Goal: Task Accomplishment & Management: Use online tool/utility

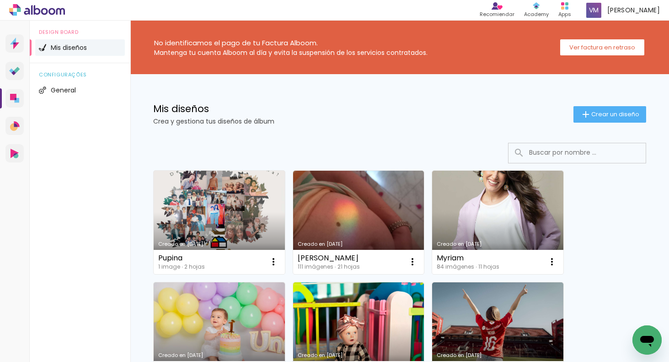
drag, startPoint x: 227, startPoint y: 214, endPoint x: 252, endPoint y: 204, distance: 27.1
click at [225, 230] on link "Creado en 19/8/25" at bounding box center [219, 222] width 131 height 103
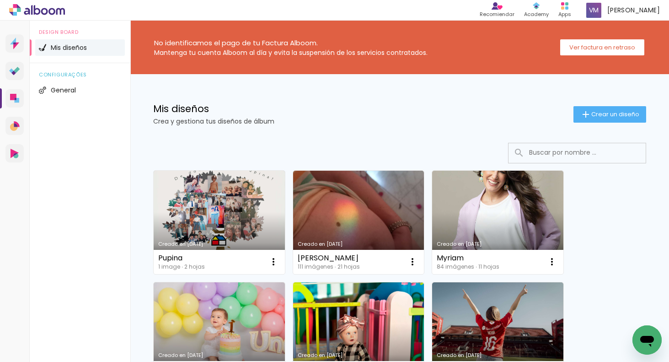
click at [0, 0] on neon-animated-pages "Confirmar Cancelar" at bounding box center [0, 0] width 0 height 0
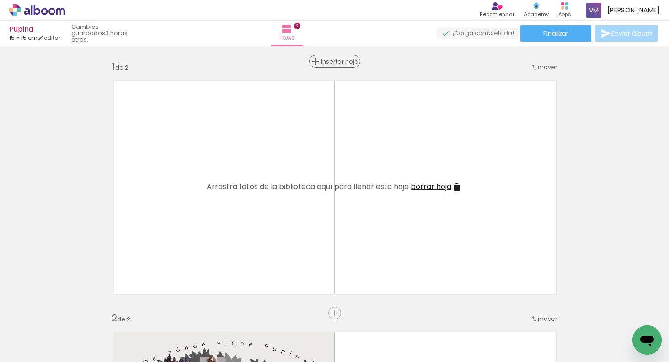
click at [336, 59] on span "Insertar hoja" at bounding box center [339, 62] width 36 height 6
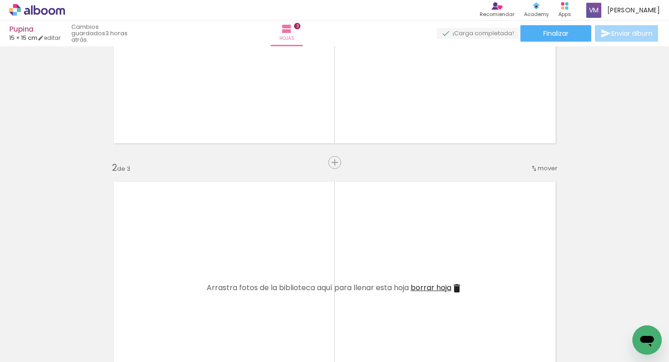
scroll to position [155, 0]
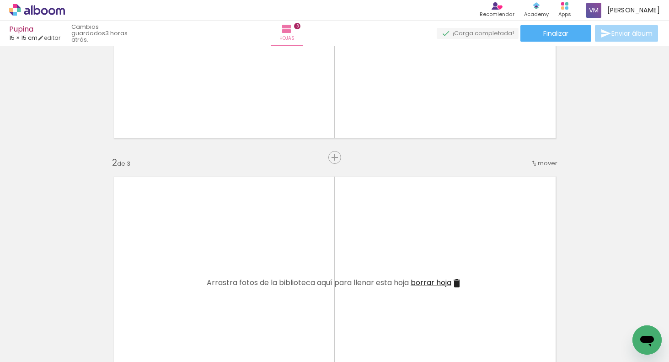
click at [460, 281] on iron-icon at bounding box center [456, 283] width 11 height 11
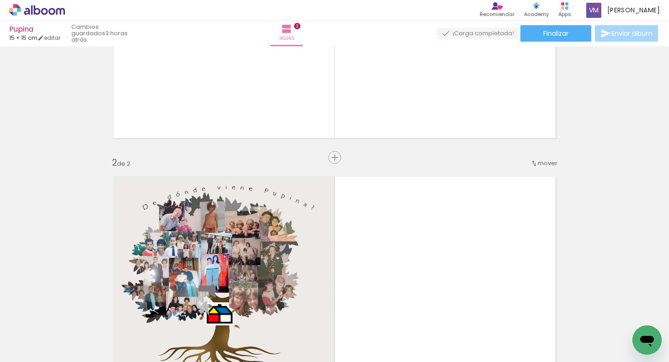
click at [37, 352] on span "Añadir Fotos" at bounding box center [28, 349] width 18 height 10
click at [0, 0] on input "file" at bounding box center [0, 0] width 0 height 0
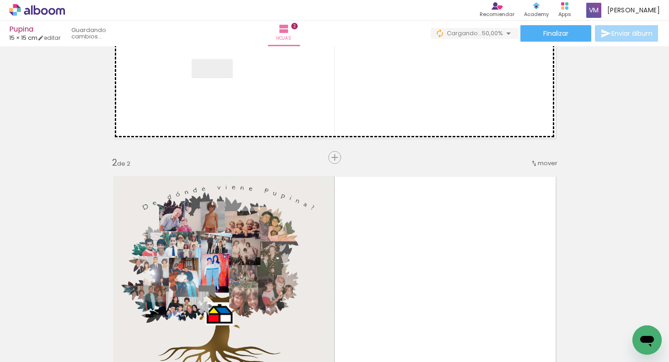
drag, startPoint x: 151, startPoint y: 332, endPoint x: 219, endPoint y: 86, distance: 255.4
click at [219, 86] on quentale-workspace at bounding box center [334, 181] width 669 height 362
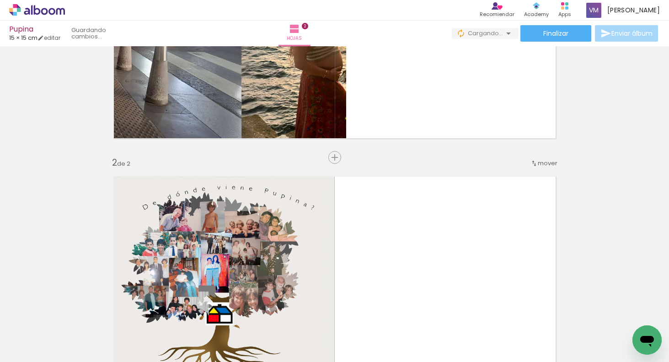
click at [309, 156] on div "Insertar hoja 1 de 2 Insertar hoja 2 de 2" at bounding box center [334, 271] width 669 height 755
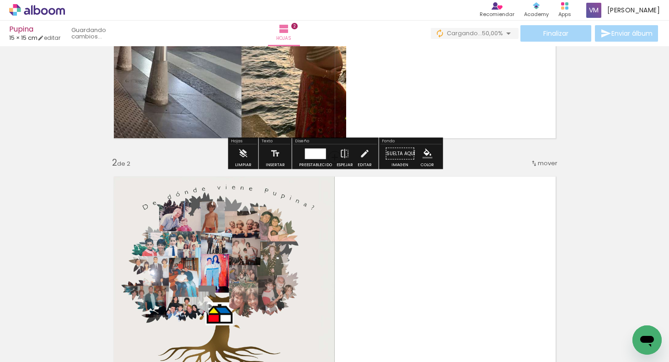
click at [325, 154] on div at bounding box center [315, 154] width 25 height 18
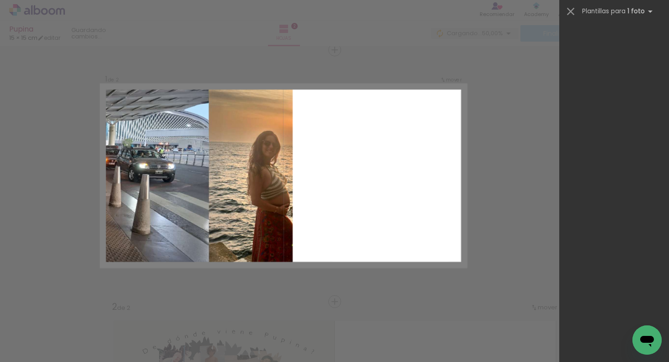
scroll to position [0, 0]
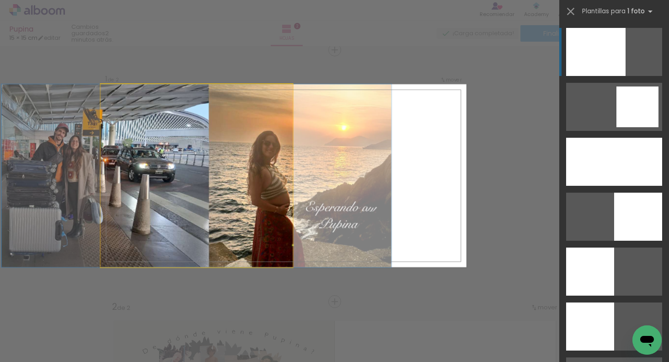
drag, startPoint x: 189, startPoint y: 241, endPoint x: 191, endPoint y: 354, distance: 112.5
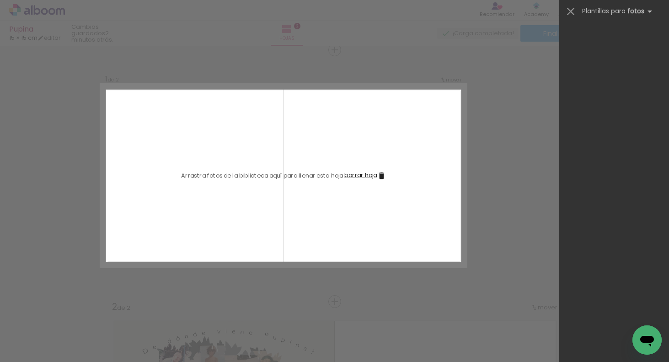
click at [67, 316] on iron-icon at bounding box center [62, 313] width 10 height 10
click at [41, 352] on paper-button "Añadir Fotos" at bounding box center [23, 349] width 35 height 15
click at [0, 0] on input "file" at bounding box center [0, 0] width 0 height 0
drag, startPoint x: 157, startPoint y: 332, endPoint x: 220, endPoint y: 208, distance: 139.1
click at [203, 192] on quentale-workspace at bounding box center [334, 181] width 669 height 362
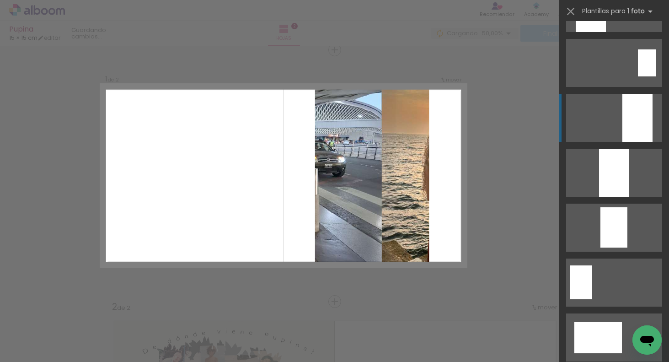
scroll to position [2897, 0]
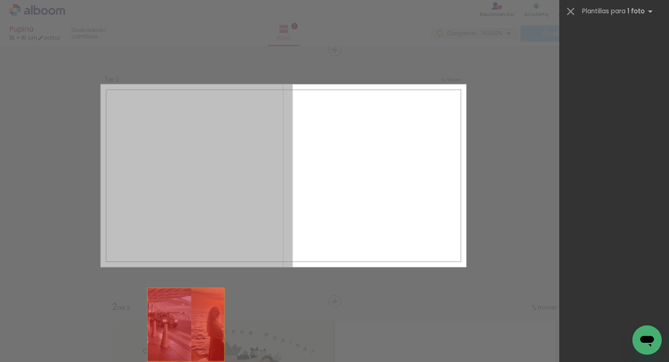
drag, startPoint x: 180, startPoint y: 244, endPoint x: 179, endPoint y: 361, distance: 117.5
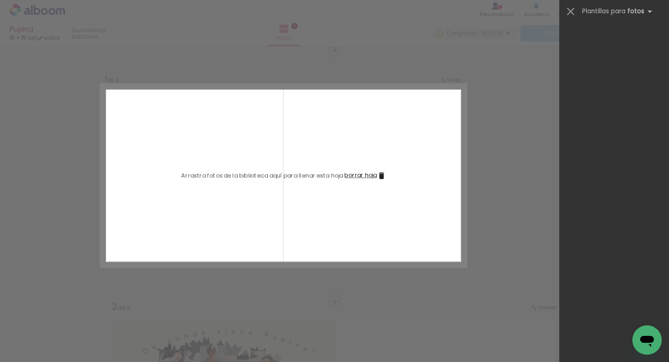
click at [118, 313] on iron-icon at bounding box center [113, 313] width 10 height 10
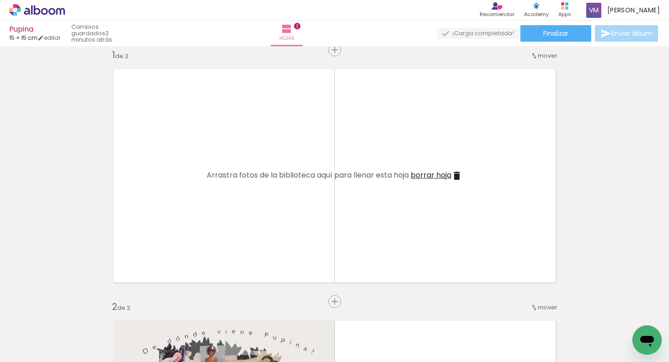
click at [37, 353] on span "Añadir Fotos" at bounding box center [28, 349] width 18 height 10
click at [0, 0] on input "file" at bounding box center [0, 0] width 0 height 0
drag, startPoint x: 157, startPoint y: 331, endPoint x: 237, endPoint y: 235, distance: 125.4
click at [216, 224] on quentale-workspace at bounding box center [334, 181] width 669 height 362
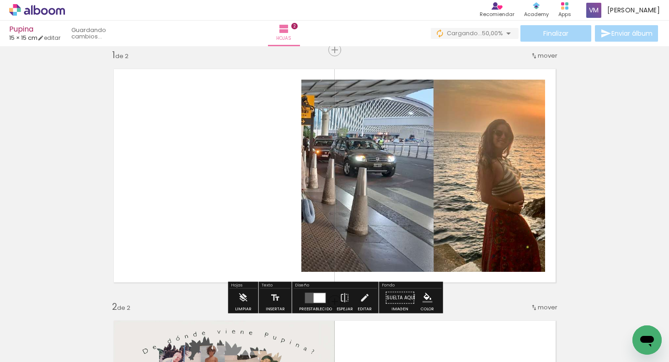
drag, startPoint x: 313, startPoint y: 294, endPoint x: 321, endPoint y: 281, distance: 15.0
click at [314, 293] on div at bounding box center [320, 298] width 12 height 10
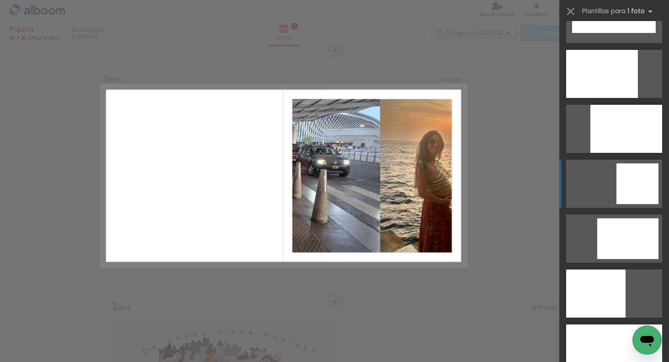
scroll to position [168, 0]
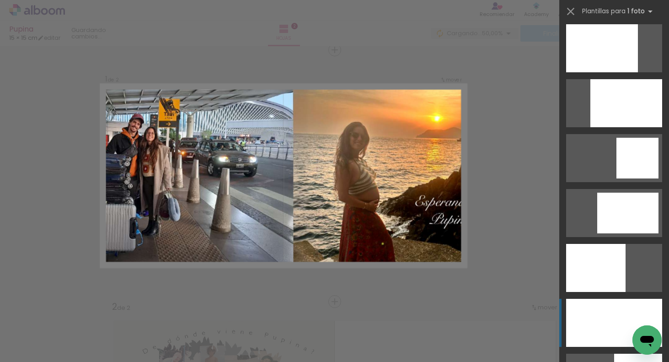
click at [625, 72] on div at bounding box center [602, 48] width 72 height 48
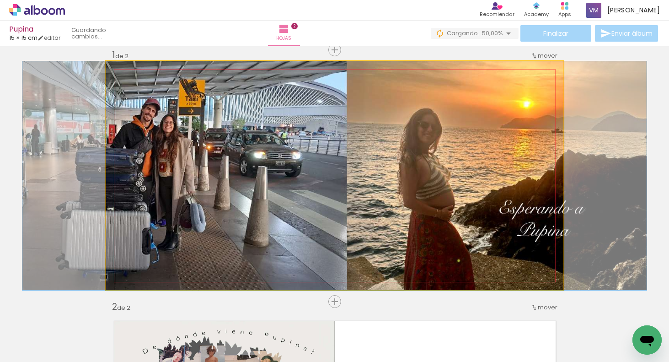
click at [431, 216] on quentale-photo at bounding box center [334, 175] width 457 height 229
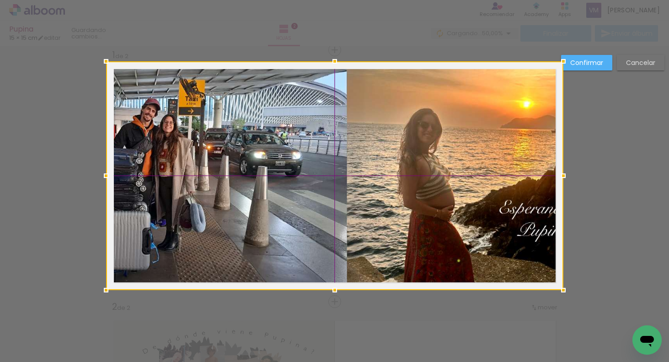
drag, startPoint x: 434, startPoint y: 216, endPoint x: 426, endPoint y: 217, distance: 7.8
click at [426, 218] on div at bounding box center [334, 175] width 457 height 229
drag, startPoint x: 426, startPoint y: 223, endPoint x: 435, endPoint y: 219, distance: 9.7
click at [423, 222] on div at bounding box center [334, 175] width 457 height 229
click at [0, 0] on slot "Cancelar" at bounding box center [0, 0] width 0 height 0
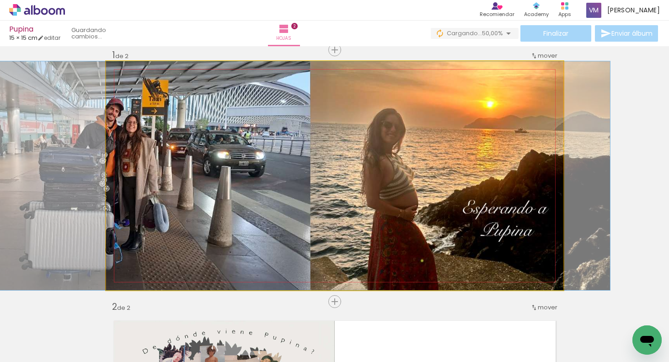
drag, startPoint x: 492, startPoint y: 202, endPoint x: 456, endPoint y: 203, distance: 35.2
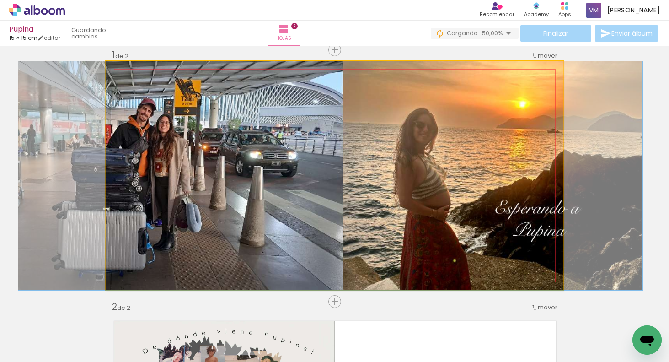
drag, startPoint x: 436, startPoint y: 214, endPoint x: 468, endPoint y: 208, distance: 32.7
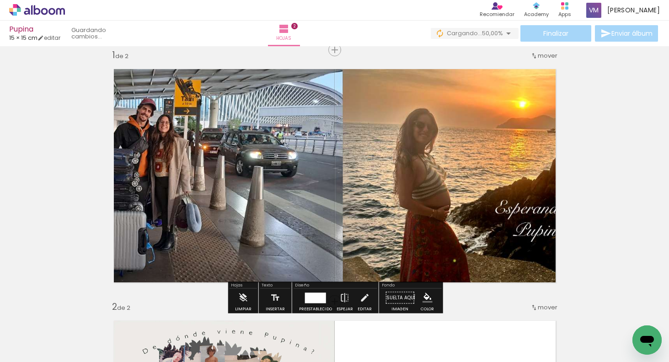
drag, startPoint x: 244, startPoint y: 240, endPoint x: 236, endPoint y: 319, distance: 79.5
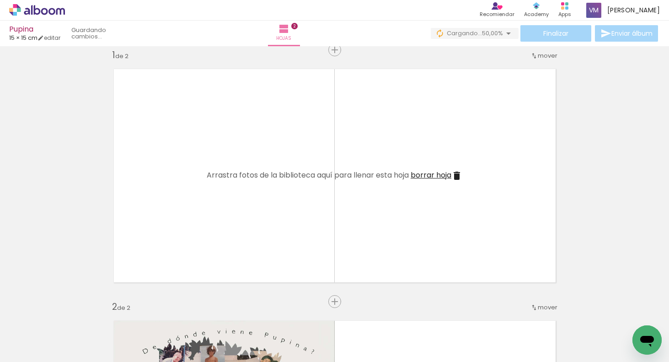
click at [118, 315] on iron-icon at bounding box center [113, 313] width 10 height 10
click at [37, 352] on span "Añadir Fotos" at bounding box center [28, 349] width 18 height 10
click at [0, 0] on input "file" at bounding box center [0, 0] width 0 height 0
click at [118, 311] on iron-icon at bounding box center [113, 313] width 10 height 10
click at [41, 356] on paper-button "Añadir Fotos" at bounding box center [23, 349] width 35 height 15
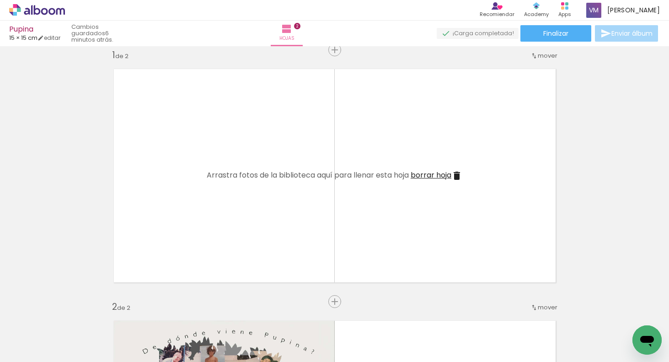
click at [0, 0] on input "file" at bounding box center [0, 0] width 0 height 0
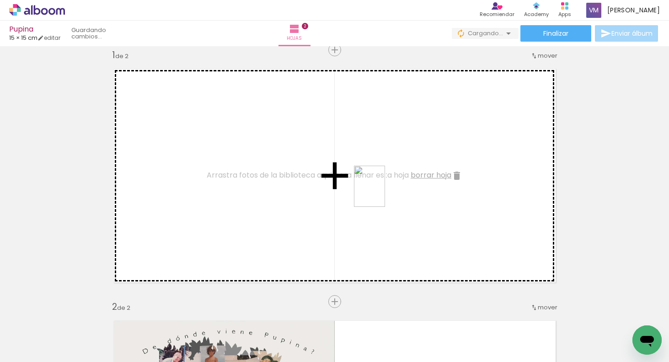
drag, startPoint x: 162, startPoint y: 316, endPoint x: 378, endPoint y: 192, distance: 249.1
click at [380, 192] on quentale-workspace at bounding box center [334, 181] width 669 height 362
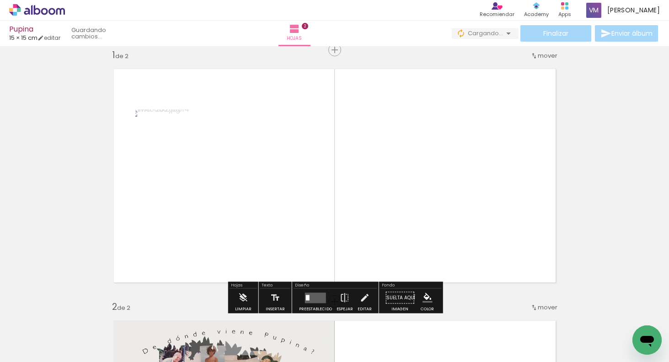
drag, startPoint x: 308, startPoint y: 295, endPoint x: 343, endPoint y: 276, distance: 39.7
click at [309, 295] on quentale-layouter at bounding box center [315, 297] width 21 height 11
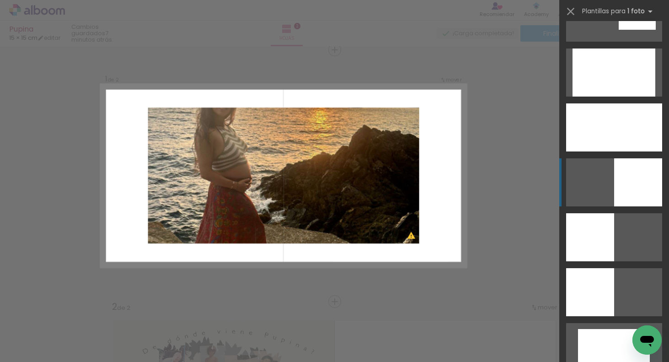
scroll to position [1825, 0]
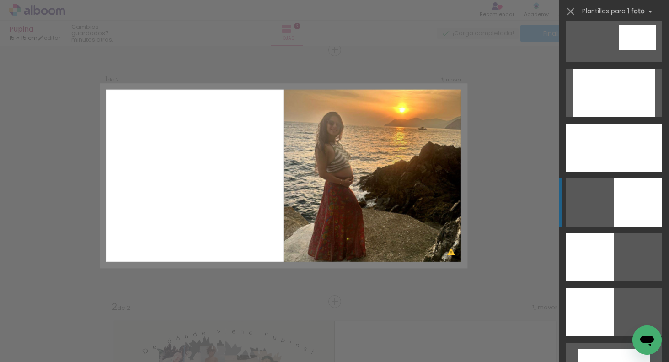
click at [614, 233] on div at bounding box center [590, 257] width 48 height 48
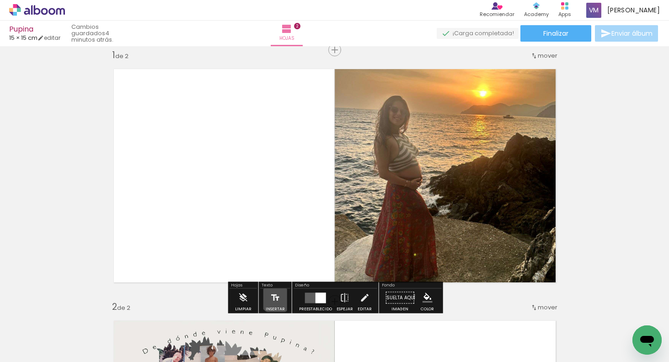
click at [274, 296] on iron-icon at bounding box center [275, 298] width 10 height 18
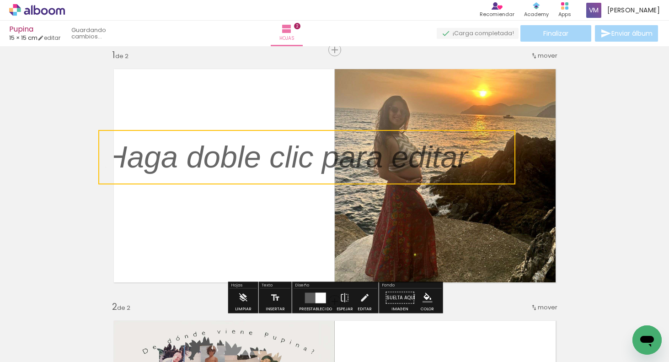
click at [254, 155] on quentale-selection at bounding box center [306, 157] width 417 height 54
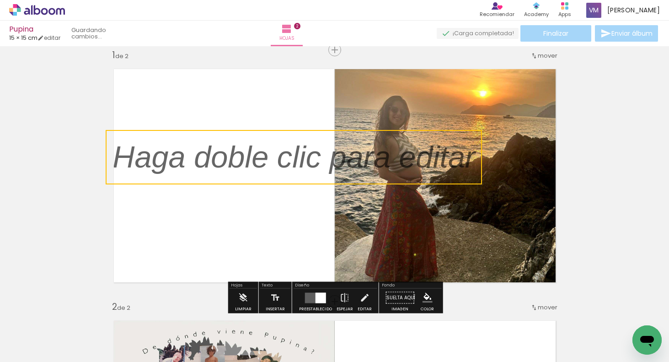
click at [274, 165] on quentale-selection at bounding box center [294, 157] width 376 height 54
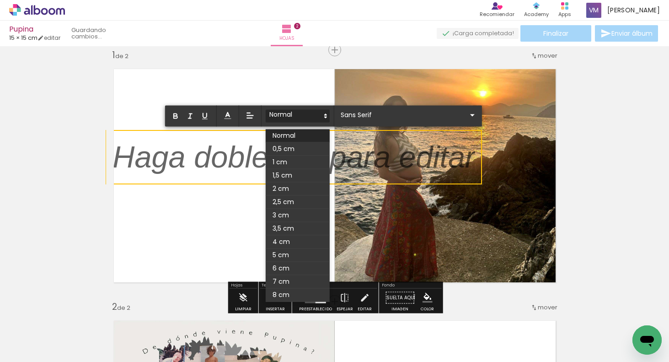
click at [325, 114] on polygon at bounding box center [326, 114] width 2 height 1
click at [319, 144] on span at bounding box center [298, 148] width 64 height 13
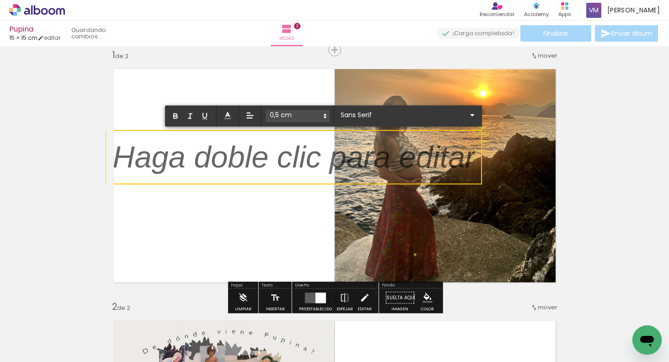
scroll to position [1, 0]
click at [385, 113] on input "Sans Serif" at bounding box center [402, 115] width 128 height 10
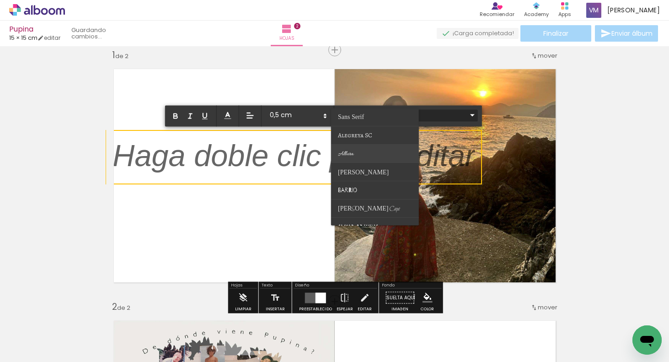
click at [382, 153] on paper-item at bounding box center [375, 154] width 88 height 18
type input "Allura"
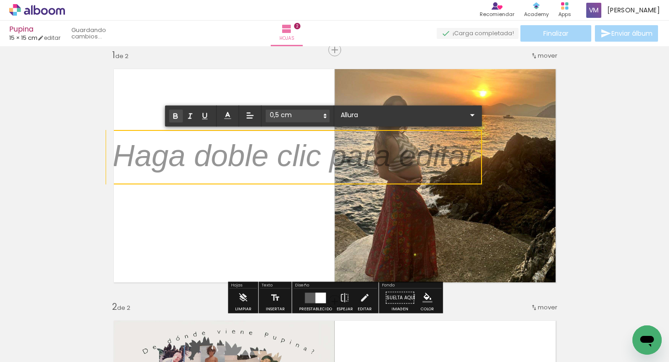
click at [174, 116] on icon "button" at bounding box center [175, 116] width 8 height 8
click at [181, 153] on p "﻿" at bounding box center [293, 160] width 363 height 43
click at [294, 158] on p "﻿" at bounding box center [293, 160] width 363 height 43
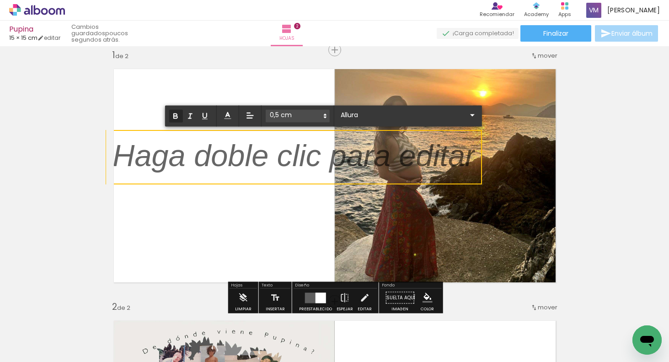
click at [306, 158] on p "﻿" at bounding box center [293, 160] width 363 height 43
click at [306, 159] on p "﻿" at bounding box center [293, 160] width 363 height 43
click at [308, 159] on p "﻿" at bounding box center [293, 160] width 363 height 43
click at [308, 160] on p "﻿" at bounding box center [293, 160] width 363 height 43
click at [404, 158] on p "﻿" at bounding box center [293, 160] width 363 height 43
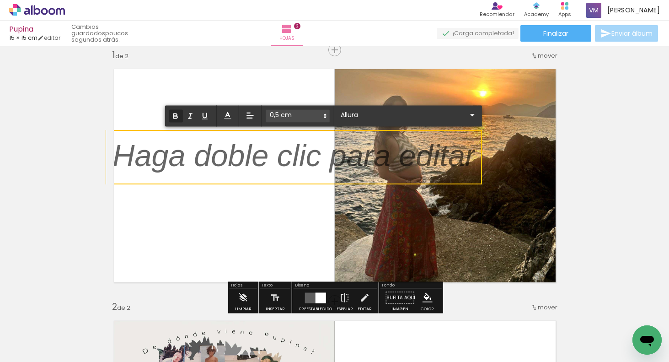
click at [465, 155] on p "﻿" at bounding box center [293, 160] width 363 height 43
click at [469, 156] on p "﻿" at bounding box center [293, 160] width 363 height 43
click at [184, 153] on p "﻿" at bounding box center [293, 160] width 363 height 43
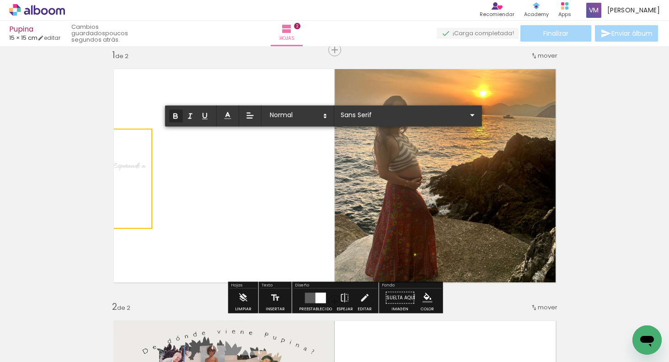
type input "Allura"
click at [303, 113] on span at bounding box center [298, 115] width 64 height 13
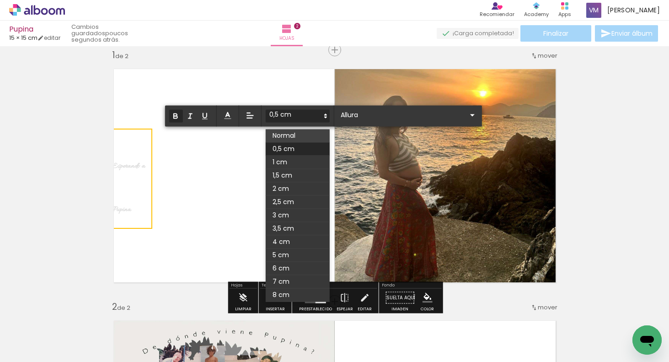
click at [303, 134] on span at bounding box center [298, 135] width 64 height 13
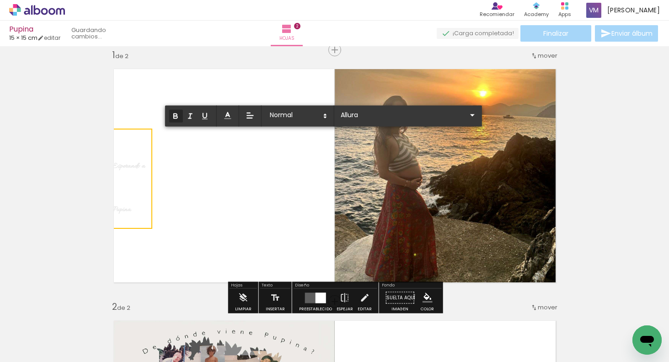
drag, startPoint x: 137, startPoint y: 210, endPoint x: 114, endPoint y: 163, distance: 52.2
click at [114, 164] on div "Esperando a Pupina ﻿" at bounding box center [128, 181] width 33 height 92
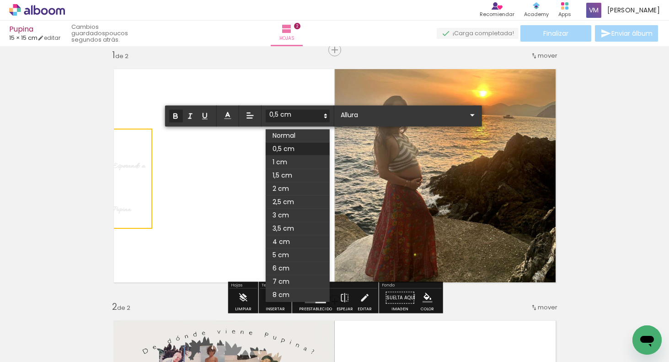
click at [295, 116] on span at bounding box center [298, 115] width 64 height 13
click at [308, 134] on span at bounding box center [298, 135] width 64 height 13
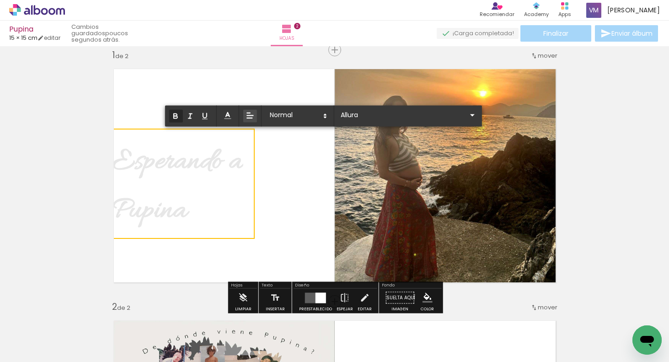
click at [251, 116] on icon at bounding box center [250, 115] width 9 height 9
click at [253, 150] on icon at bounding box center [250, 149] width 8 height 8
click at [306, 117] on span at bounding box center [298, 115] width 64 height 13
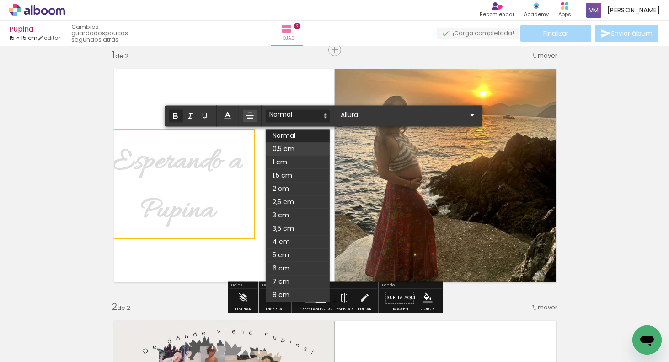
click at [301, 149] on span at bounding box center [298, 148] width 64 height 13
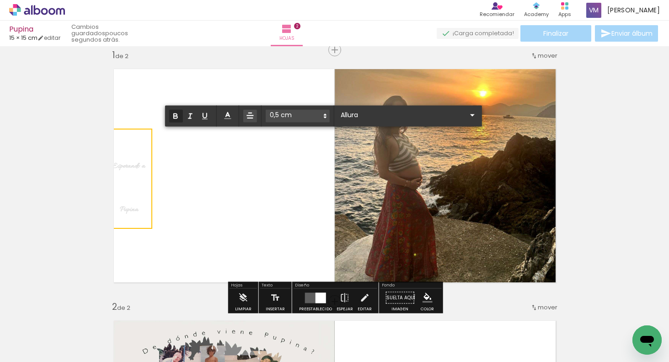
click at [294, 115] on span at bounding box center [298, 115] width 64 height 13
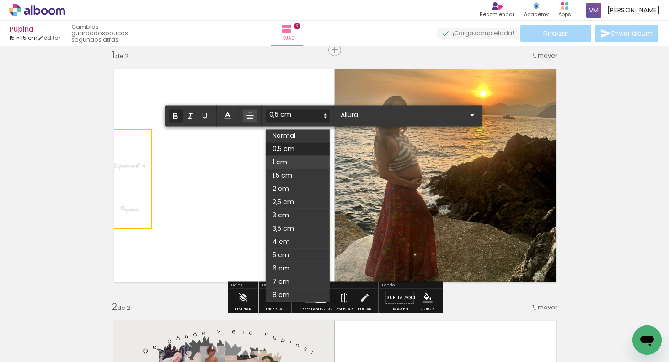
click at [290, 161] on span at bounding box center [298, 161] width 64 height 13
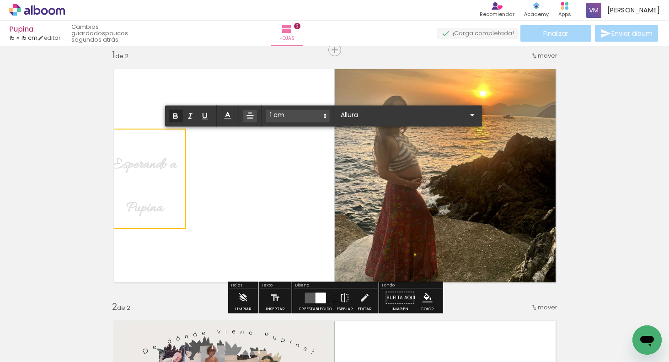
click at [289, 186] on quentale-layouter at bounding box center [334, 175] width 457 height 229
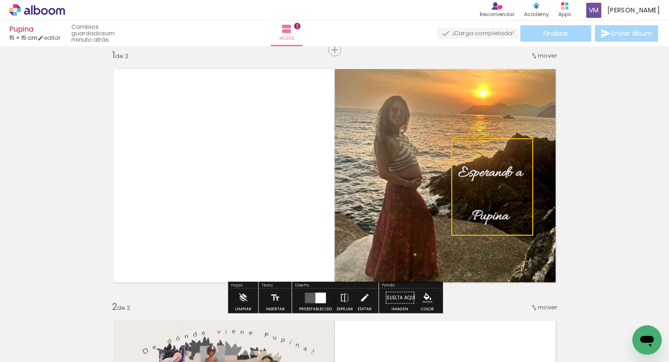
drag, startPoint x: 161, startPoint y: 187, endPoint x: 504, endPoint y: 193, distance: 343.9
click at [504, 195] on quentale-selection at bounding box center [492, 186] width 82 height 97
click at [503, 178] on quentale-selection at bounding box center [491, 186] width 82 height 97
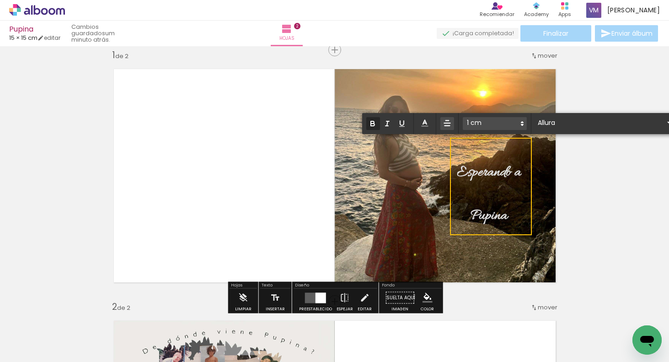
click at [487, 124] on span at bounding box center [495, 123] width 64 height 13
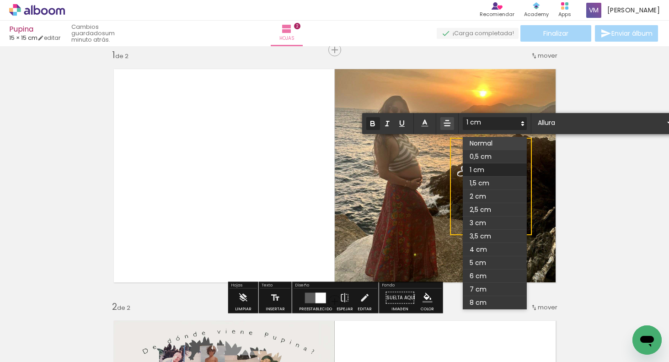
click at [494, 142] on span at bounding box center [495, 143] width 64 height 13
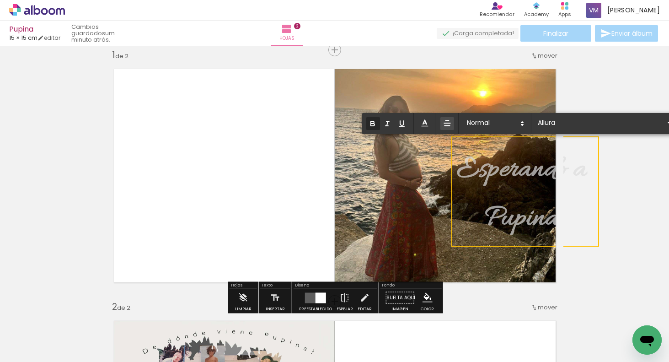
drag, startPoint x: 507, startPoint y: 171, endPoint x: 487, endPoint y: 179, distance: 21.4
click at [487, 181] on strong "Esperando a" at bounding box center [522, 170] width 130 height 38
click at [477, 210] on p "Pupina ﻿" at bounding box center [522, 216] width 130 height 49
drag, startPoint x: 477, startPoint y: 221, endPoint x: 470, endPoint y: 218, distance: 7.4
click at [465, 219] on p "Pupina" at bounding box center [522, 216] width 130 height 49
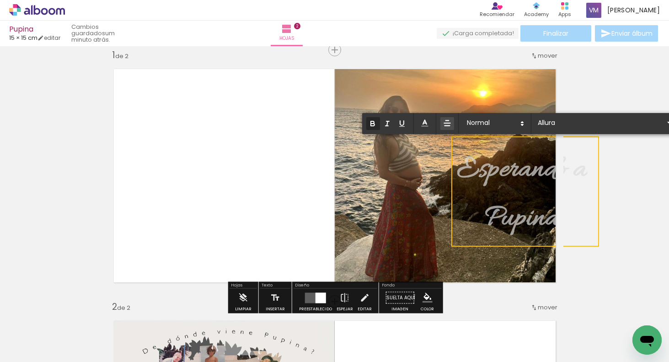
click at [467, 221] on p "Pupina" at bounding box center [522, 216] width 130 height 49
click at [580, 152] on p "Esperando a" at bounding box center [522, 167] width 130 height 49
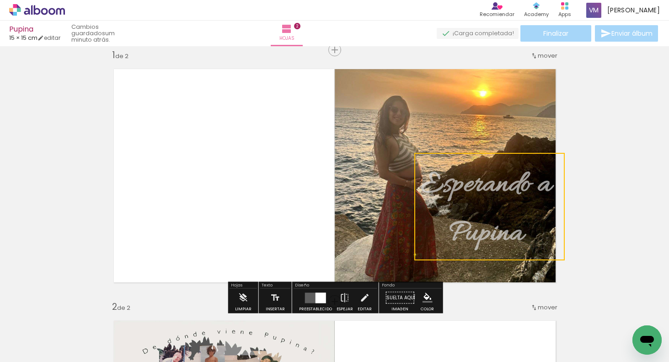
drag, startPoint x: 581, startPoint y: 155, endPoint x: 555, endPoint y: 177, distance: 35.0
click at [559, 170] on quentale-selection at bounding box center [489, 206] width 150 height 107
click at [519, 233] on quentale-selection at bounding box center [489, 206] width 150 height 107
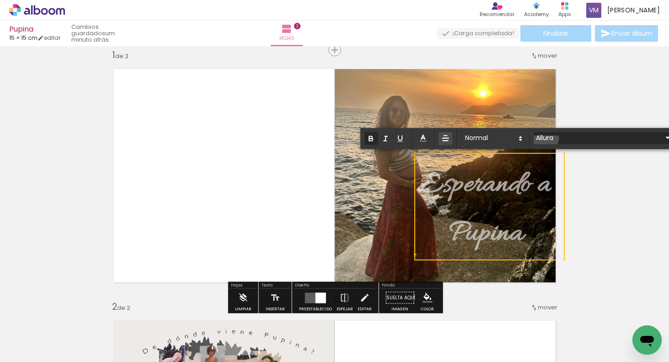
click at [544, 138] on input "Allura" at bounding box center [598, 138] width 128 height 10
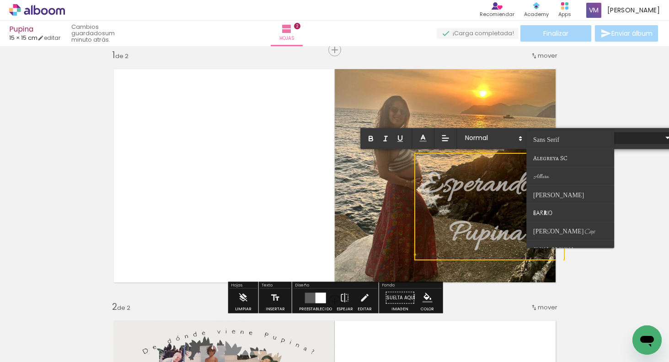
click at [549, 143] on span "Allura" at bounding box center [546, 139] width 26 height 7
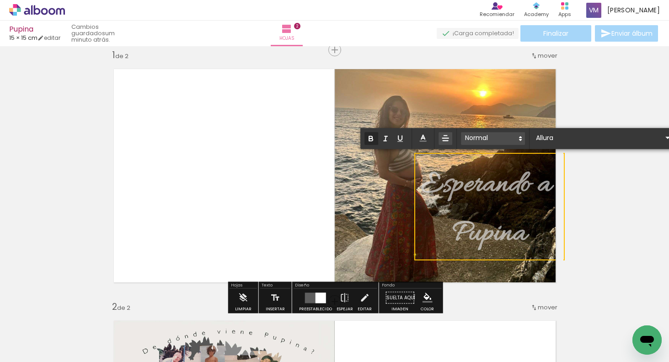
click at [508, 138] on span at bounding box center [493, 138] width 64 height 13
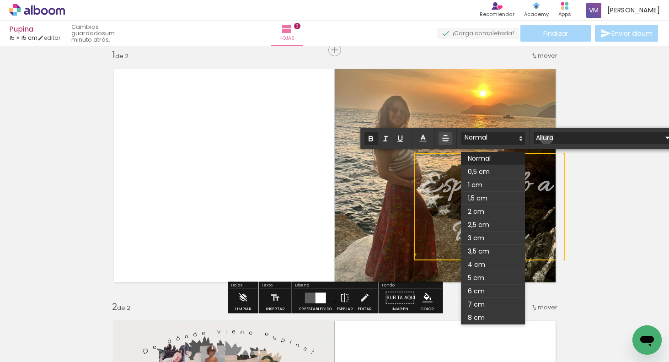
click at [546, 138] on input "Allura" at bounding box center [598, 138] width 128 height 10
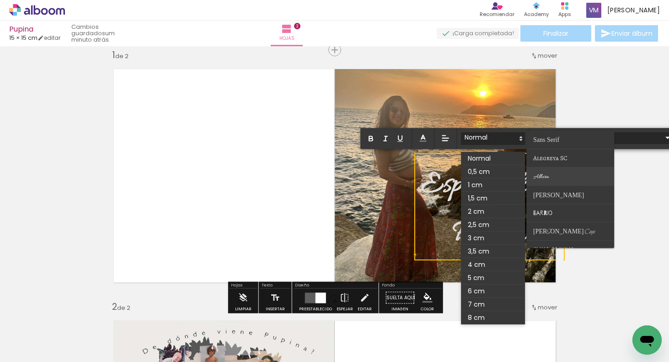
click at [551, 175] on paper-item at bounding box center [570, 176] width 88 height 18
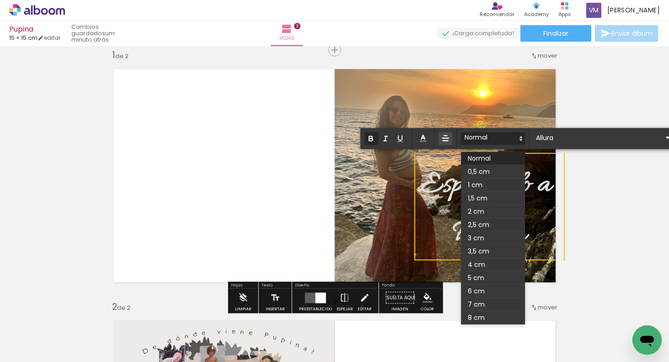
click at [370, 140] on icon "button" at bounding box center [371, 138] width 8 height 8
click at [451, 232] on p "Pupina" at bounding box center [489, 231] width 137 height 49
drag, startPoint x: 536, startPoint y: 231, endPoint x: 428, endPoint y: 166, distance: 126.3
click at [428, 166] on div "Esperando a Pupina" at bounding box center [486, 206] width 130 height 97
click at [370, 134] on icon "button" at bounding box center [371, 138] width 8 height 8
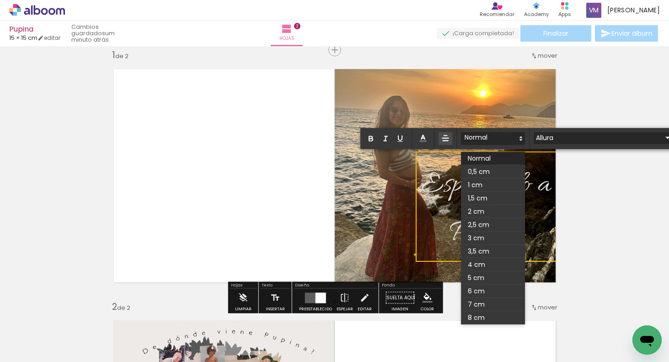
click at [551, 135] on input "Allura" at bounding box center [598, 138] width 128 height 10
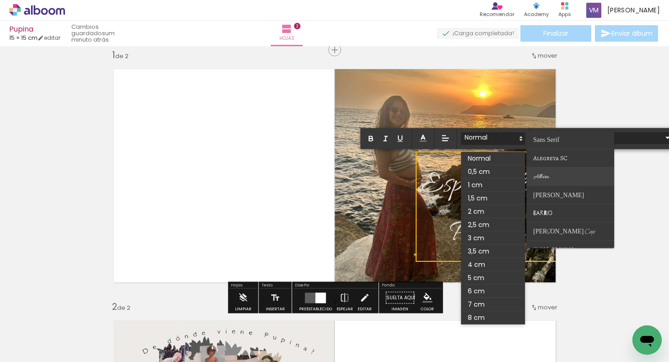
click at [552, 172] on paper-item at bounding box center [570, 176] width 88 height 18
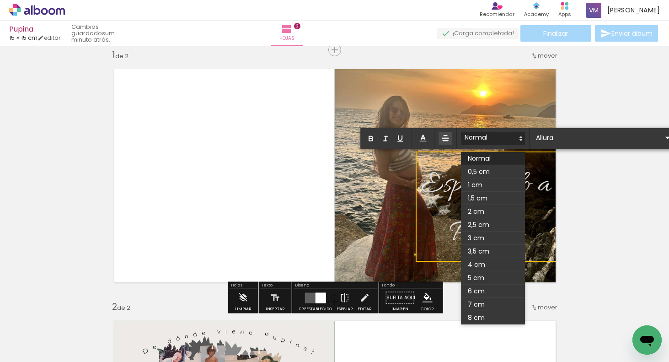
click at [491, 165] on span at bounding box center [493, 238] width 64 height 172
click at [497, 194] on span at bounding box center [493, 198] width 64 height 13
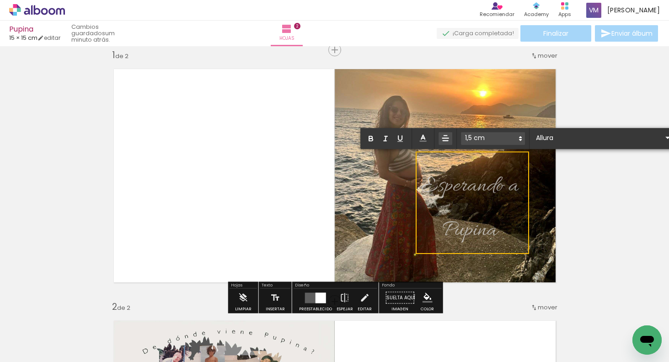
drag, startPoint x: 519, startPoint y: 219, endPoint x: 526, endPoint y: 214, distance: 8.1
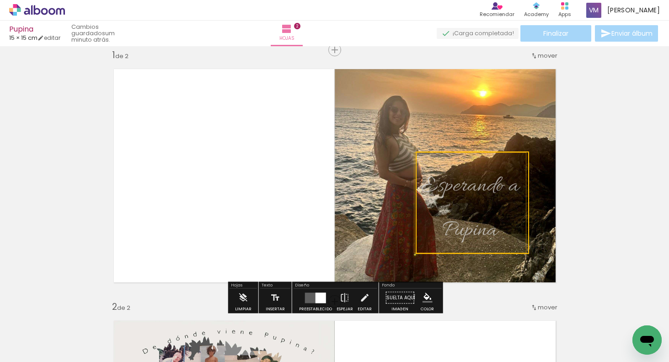
click at [460, 192] on quentale-selection at bounding box center [472, 202] width 113 height 102
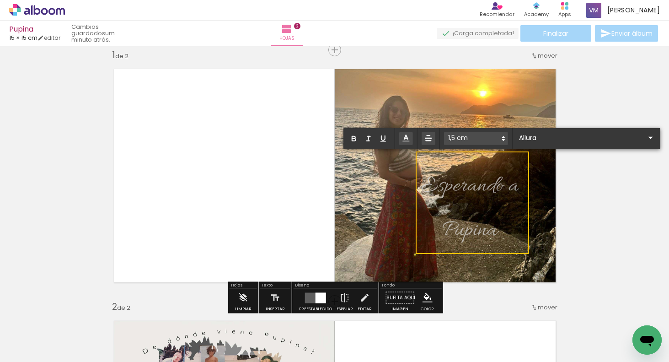
click at [407, 139] on icon at bounding box center [405, 138] width 9 height 9
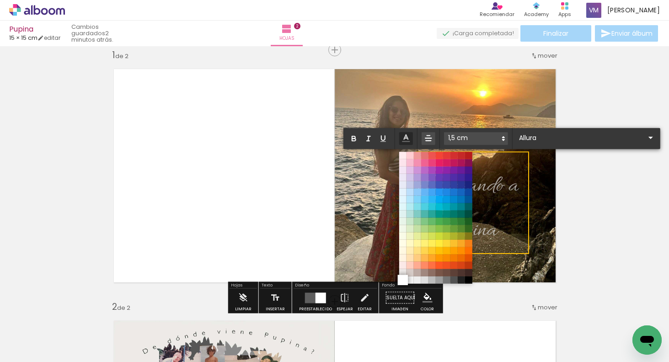
click at [401, 280] on span at bounding box center [403, 280] width 10 height 10
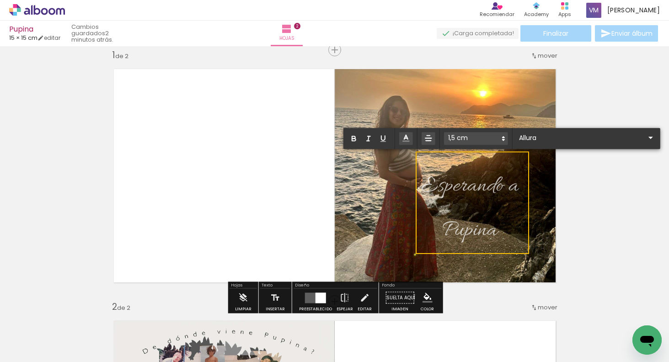
click at [510, 268] on quentale-layouter at bounding box center [334, 175] width 457 height 229
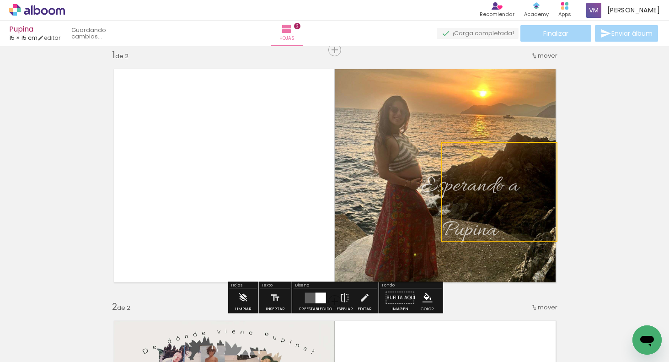
drag, startPoint x: 508, startPoint y: 230, endPoint x: 532, endPoint y: 219, distance: 26.6
click at [534, 220] on quentale-selection at bounding box center [499, 192] width 116 height 100
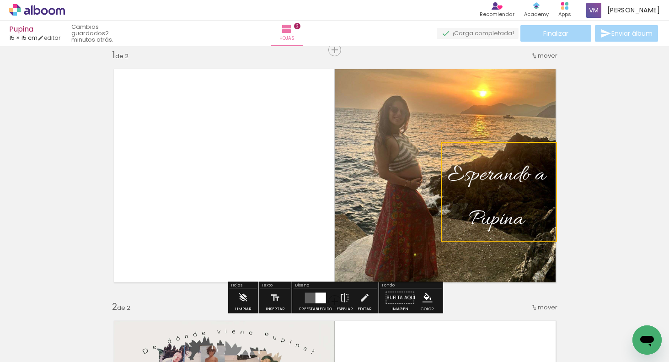
click at [527, 216] on p "Pupina" at bounding box center [497, 214] width 98 height 44
click at [547, 177] on quentale-selection at bounding box center [499, 192] width 116 height 100
click at [543, 176] on quentale-selection at bounding box center [498, 192] width 116 height 100
click at [540, 177] on quentale-selection at bounding box center [497, 193] width 116 height 100
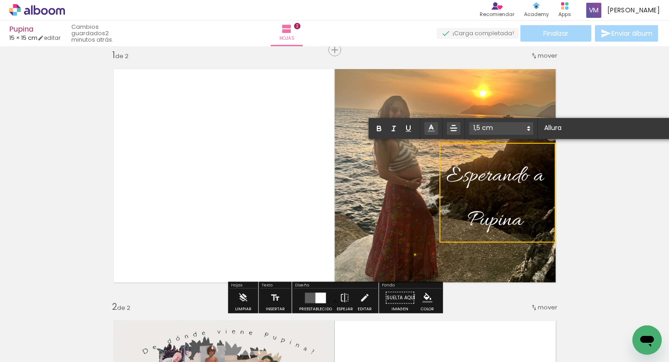
click at [539, 176] on span "Esperando a" at bounding box center [495, 176] width 98 height 29
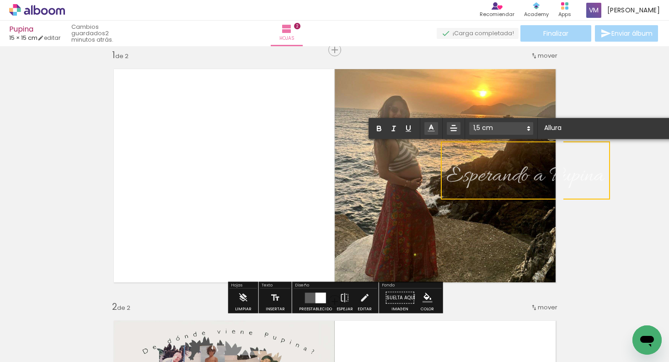
click at [490, 128] on span at bounding box center [501, 128] width 64 height 13
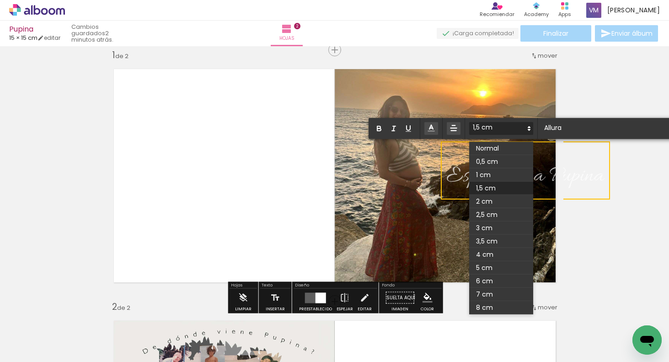
click at [492, 158] on span at bounding box center [501, 161] width 64 height 13
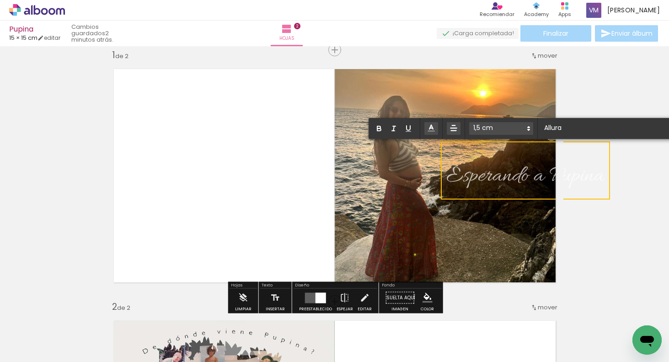
click at [596, 173] on span "Esperando a Pupina" at bounding box center [525, 176] width 158 height 29
click at [453, 172] on span "Esperando a Pupina" at bounding box center [525, 176] width 158 height 29
drag, startPoint x: 450, startPoint y: 172, endPoint x: 605, endPoint y: 174, distance: 155.0
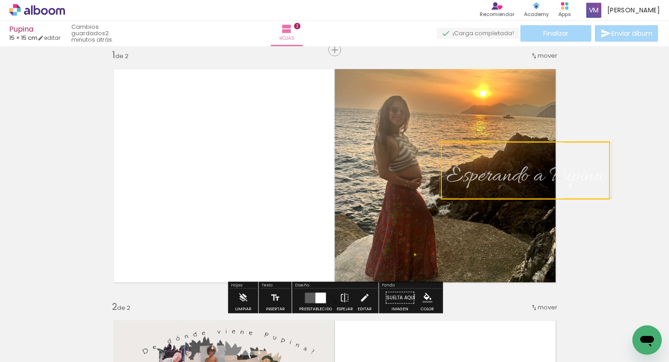
click at [447, 163] on quentale-selection at bounding box center [525, 170] width 169 height 58
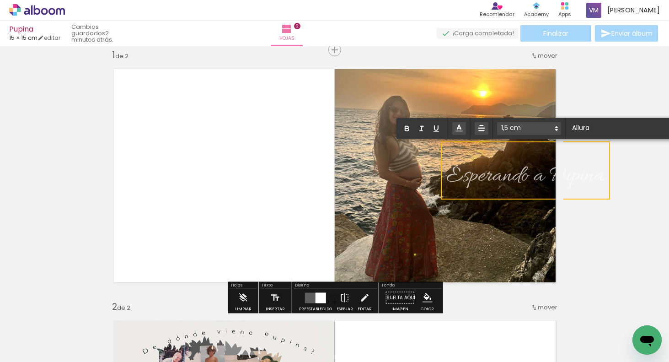
drag, startPoint x: 450, startPoint y: 167, endPoint x: 599, endPoint y: 176, distance: 149.8
click at [600, 176] on span "Esperando a Pupina" at bounding box center [525, 176] width 158 height 29
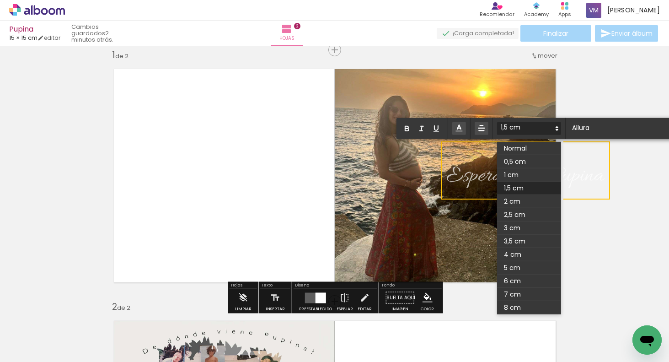
click at [512, 127] on span at bounding box center [529, 128] width 64 height 13
click at [517, 150] on span at bounding box center [529, 148] width 64 height 13
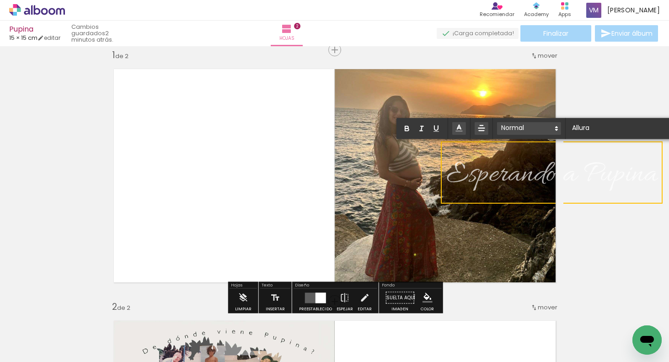
click at [521, 128] on span at bounding box center [529, 128] width 64 height 13
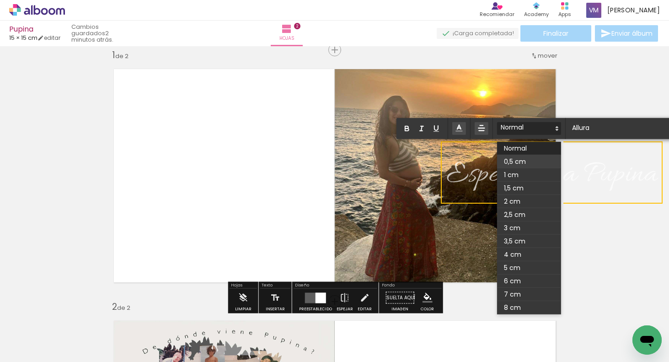
click at [516, 158] on span at bounding box center [529, 161] width 64 height 13
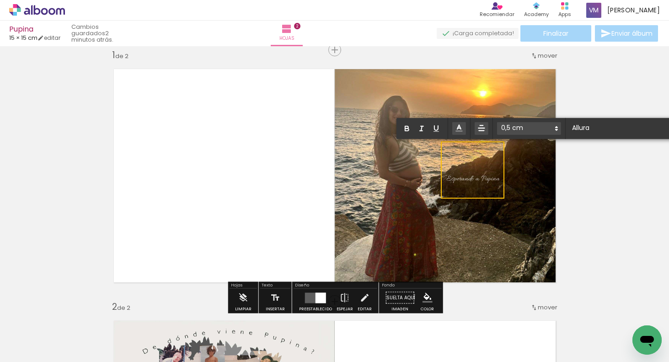
click at [524, 192] on quentale-layouter at bounding box center [334, 175] width 457 height 229
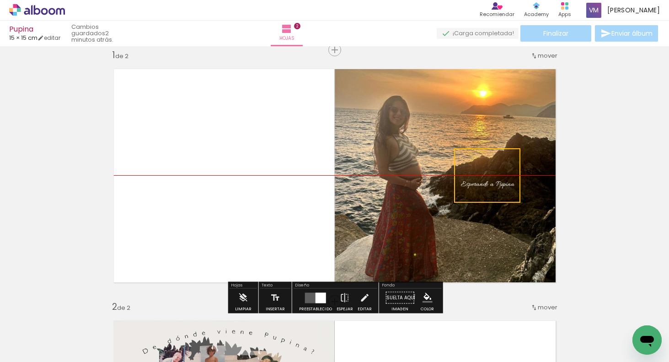
drag, startPoint x: 502, startPoint y: 194, endPoint x: 519, endPoint y: 201, distance: 17.8
drag, startPoint x: 523, startPoint y: 203, endPoint x: 525, endPoint y: 207, distance: 5.3
click at [526, 209] on quentale-layouter at bounding box center [334, 175] width 457 height 229
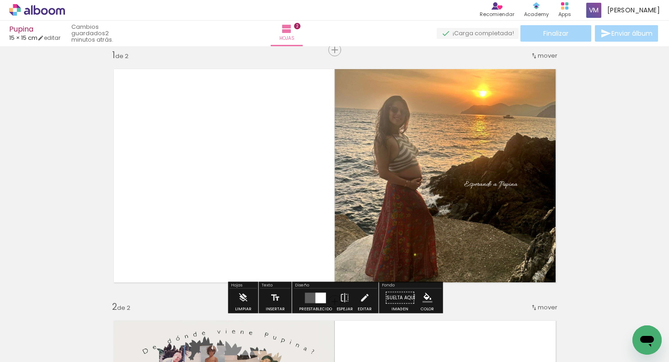
click at [521, 196] on div "Esperando a Pupina" at bounding box center [490, 175] width 67 height 54
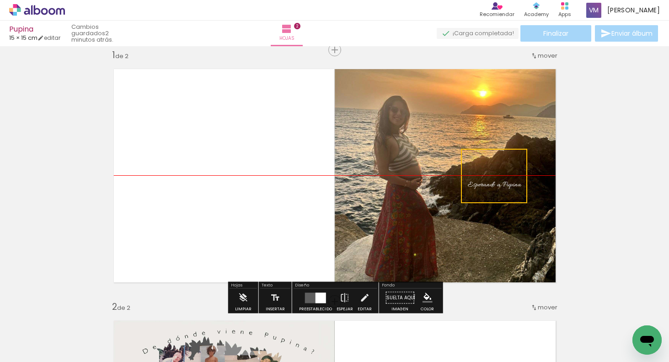
drag, startPoint x: 522, startPoint y: 201, endPoint x: 527, endPoint y: 203, distance: 4.8
click at [520, 148] on quentale-selection at bounding box center [498, 175] width 66 height 54
click at [508, 184] on quentale-selection at bounding box center [492, 175] width 66 height 54
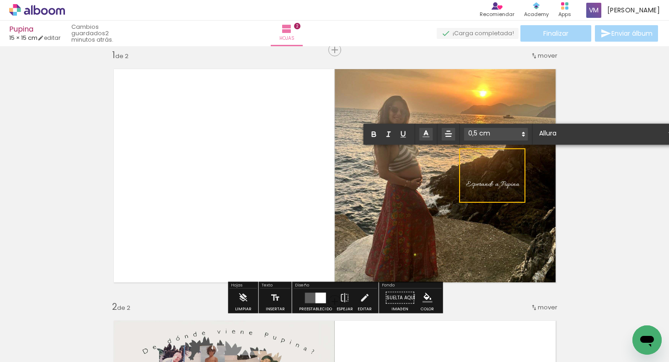
drag, startPoint x: 467, startPoint y: 183, endPoint x: 517, endPoint y: 185, distance: 49.4
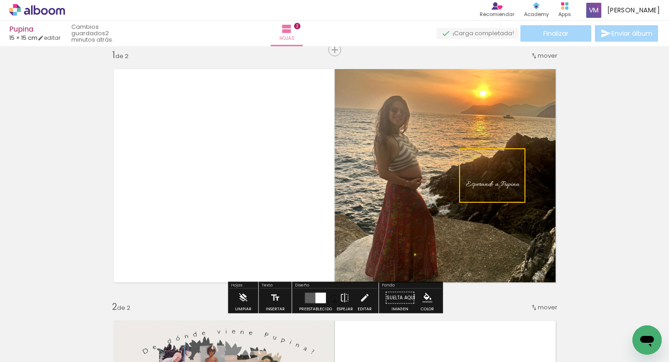
click at [466, 181] on quentale-selection at bounding box center [492, 175] width 66 height 54
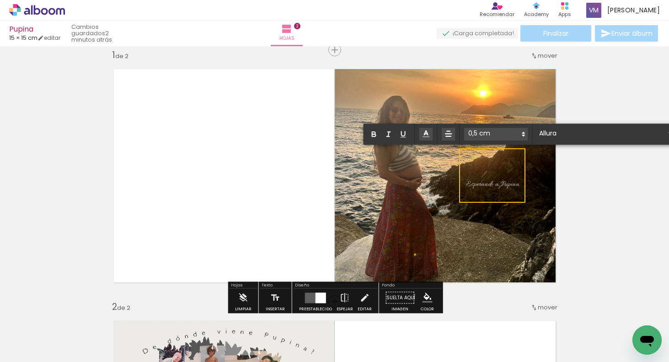
drag, startPoint x: 466, startPoint y: 182, endPoint x: 518, endPoint y: 188, distance: 52.1
click at [519, 189] on p "Esperando a Pupina" at bounding box center [493, 175] width 54 height 43
click at [485, 138] on span at bounding box center [496, 134] width 64 height 13
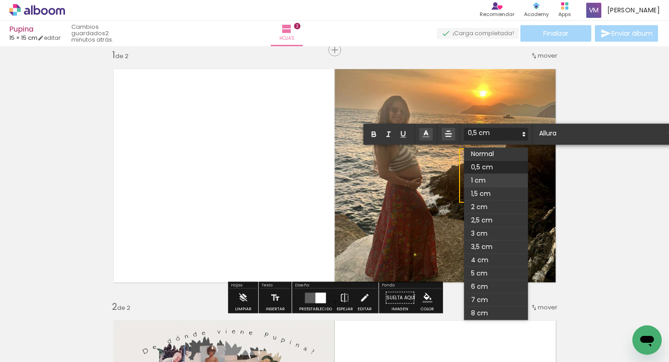
click at [487, 180] on span at bounding box center [496, 180] width 64 height 13
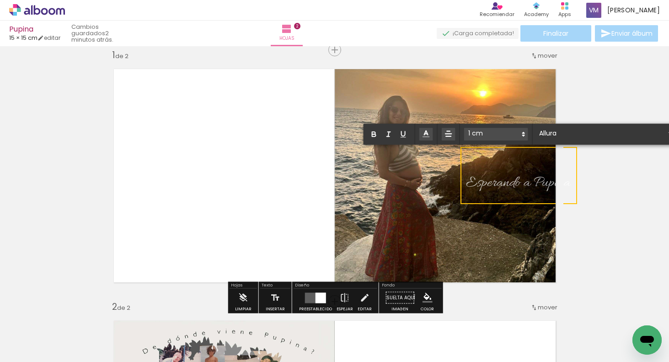
click at [512, 229] on quentale-layouter at bounding box center [334, 175] width 457 height 229
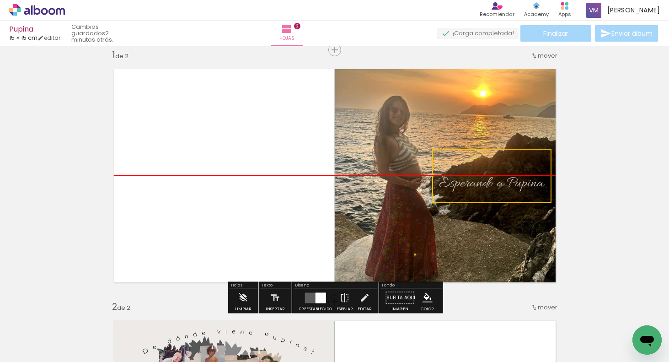
drag, startPoint x: 521, startPoint y: 154, endPoint x: 493, endPoint y: 161, distance: 29.1
click at [494, 161] on quentale-selection at bounding box center [491, 176] width 119 height 54
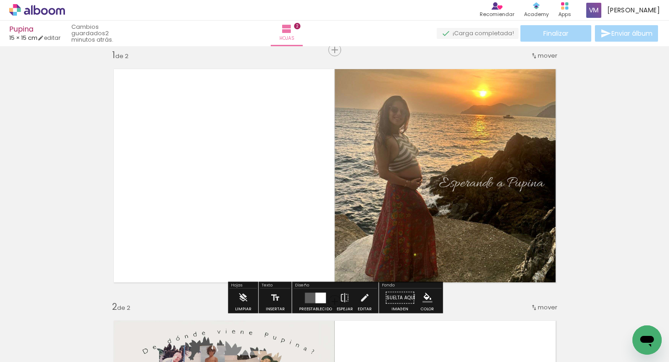
click at [537, 182] on span "Esperando a Pupina" at bounding box center [491, 183] width 105 height 19
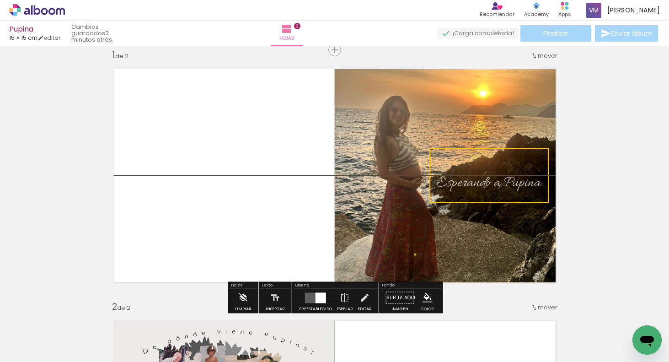
drag, startPoint x: 543, startPoint y: 182, endPoint x: 540, endPoint y: 187, distance: 6.0
click at [540, 188] on quentale-selection at bounding box center [488, 175] width 119 height 54
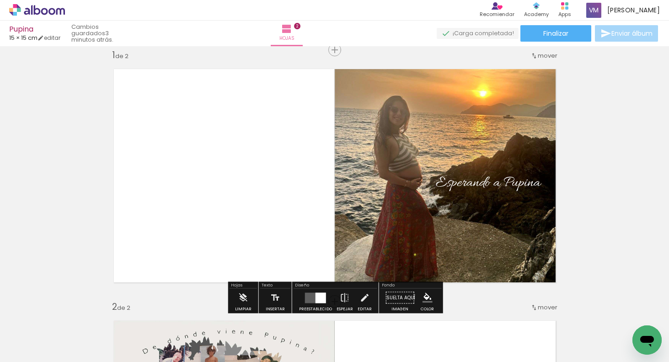
drag, startPoint x: 632, startPoint y: 155, endPoint x: 638, endPoint y: 153, distance: 5.9
click at [37, 353] on span "Añadir Fotos" at bounding box center [28, 349] width 18 height 10
click at [0, 0] on input "file" at bounding box center [0, 0] width 0 height 0
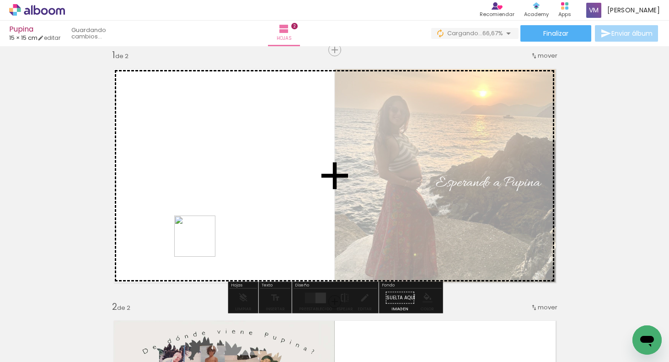
drag, startPoint x: 202, startPoint y: 335, endPoint x: 201, endPoint y: 222, distance: 113.0
click at [201, 222] on quentale-workspace at bounding box center [334, 181] width 669 height 362
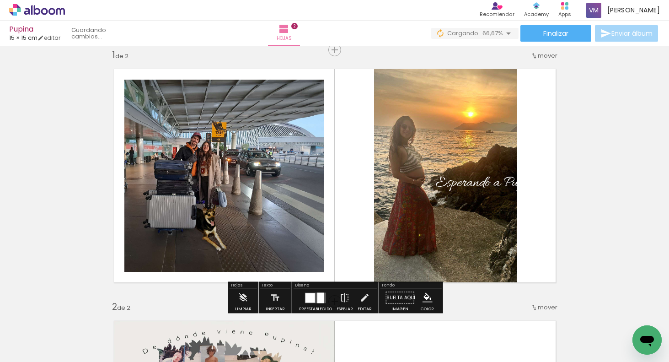
click at [321, 298] on div at bounding box center [320, 297] width 7 height 11
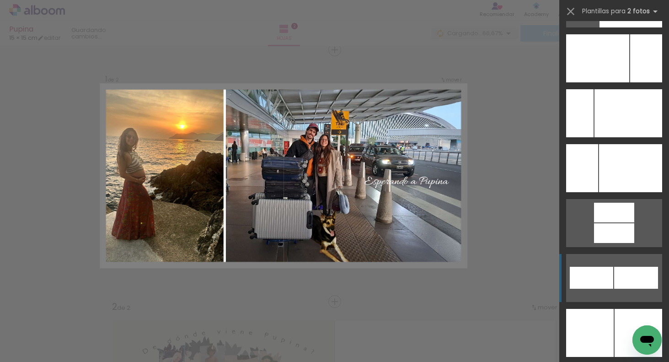
scroll to position [4090, 0]
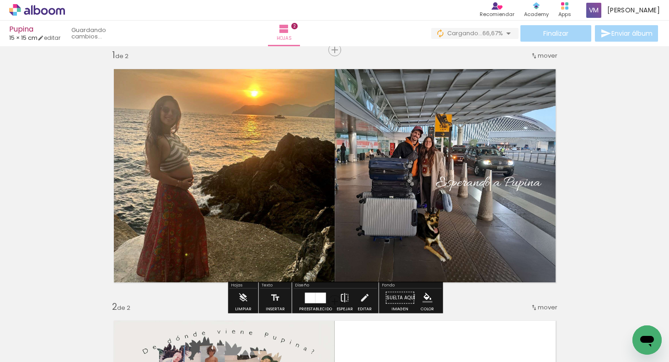
click at [348, 294] on iron-icon at bounding box center [345, 298] width 10 height 18
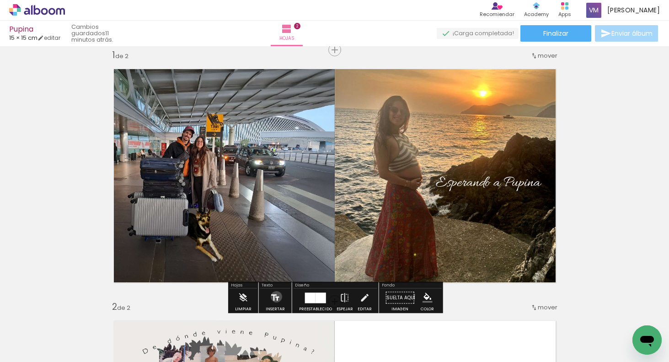
click at [275, 296] on iron-icon at bounding box center [275, 298] width 10 height 18
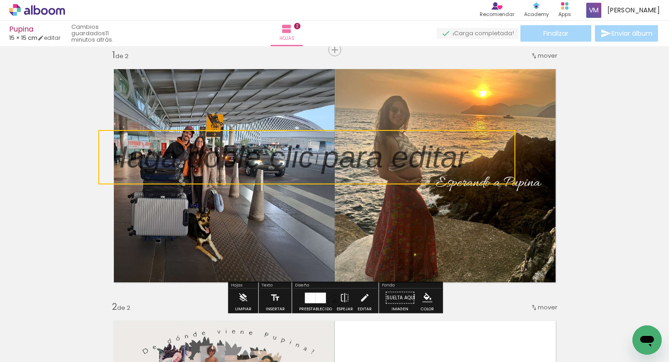
click at [293, 158] on quentale-selection at bounding box center [306, 157] width 417 height 54
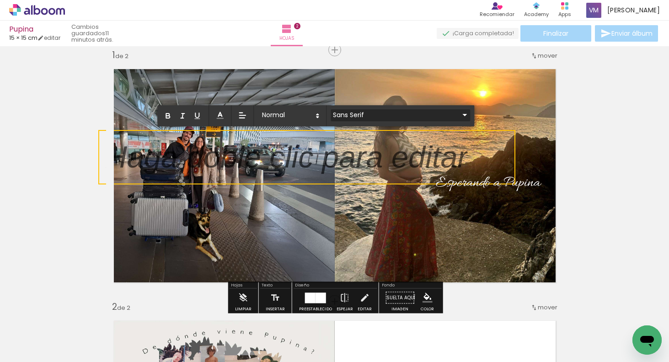
click at [459, 112] on iron-icon at bounding box center [464, 114] width 11 height 11
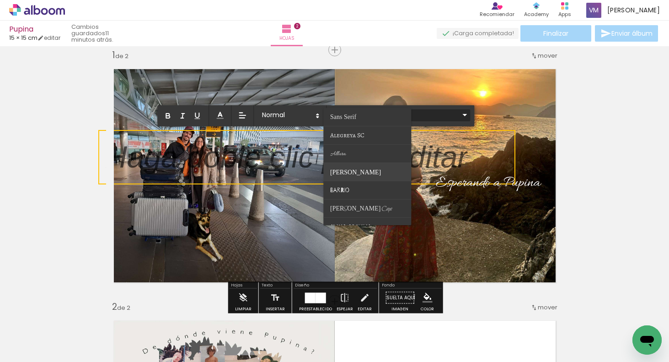
click at [367, 171] on paper-item at bounding box center [367, 172] width 88 height 18
type input "Barlow"
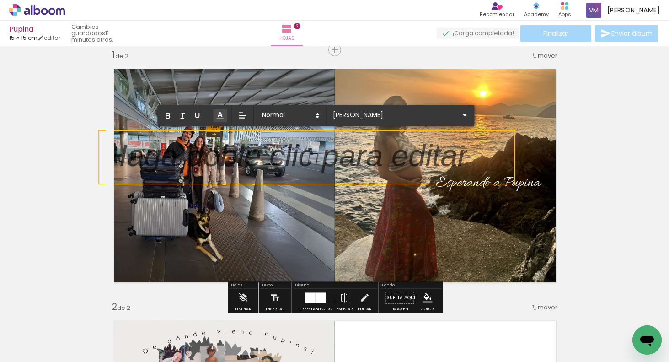
click at [219, 114] on icon at bounding box center [219, 115] width 9 height 9
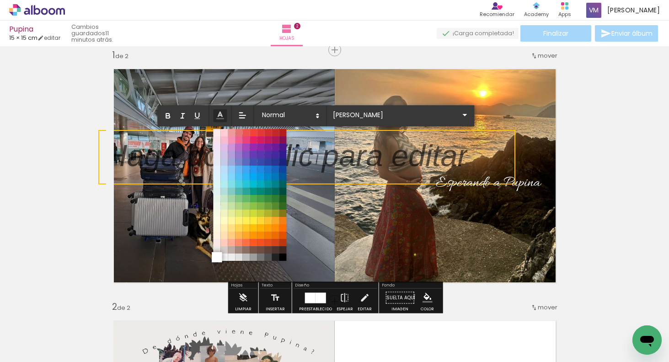
click at [216, 257] on span at bounding box center [217, 257] width 10 height 10
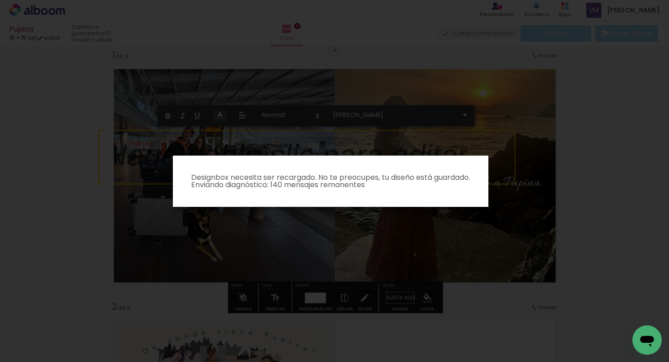
click at [458, 242] on iron-overlay-backdrop at bounding box center [334, 181] width 669 height 362
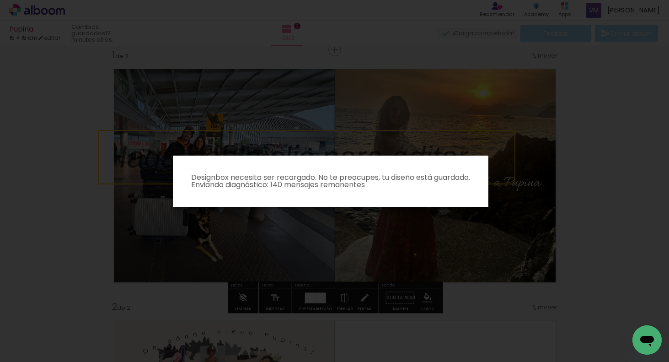
scroll to position [0, 0]
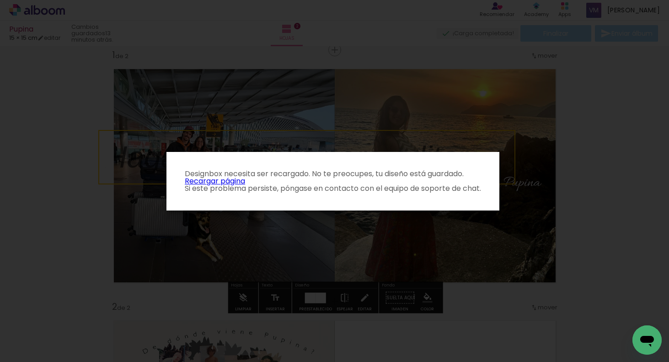
click at [242, 180] on link "Recargar página" at bounding box center [215, 181] width 60 height 11
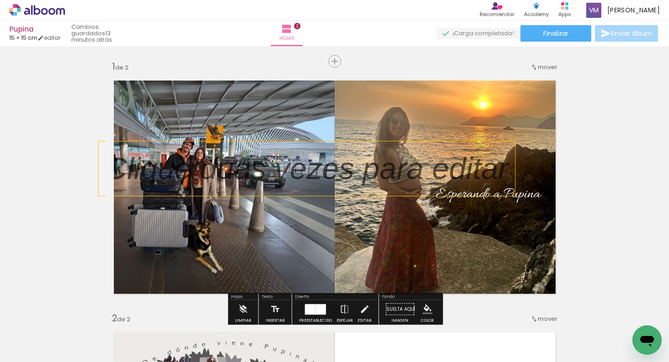
click at [233, 170] on p at bounding box center [313, 168] width 417 height 43
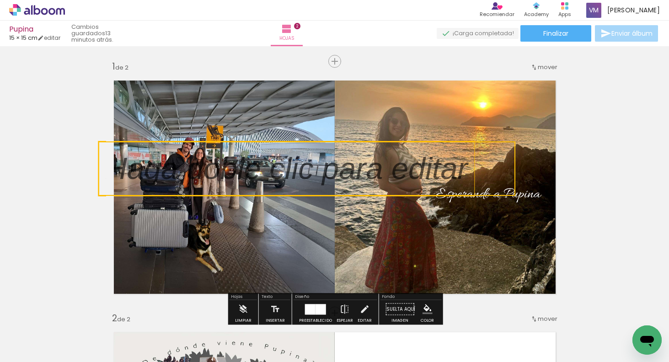
click at [233, 170] on quentale-selection at bounding box center [306, 168] width 417 height 54
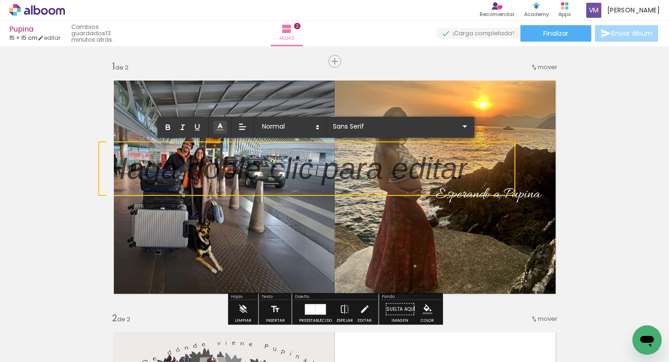
click at [219, 128] on icon at bounding box center [219, 126] width 9 height 9
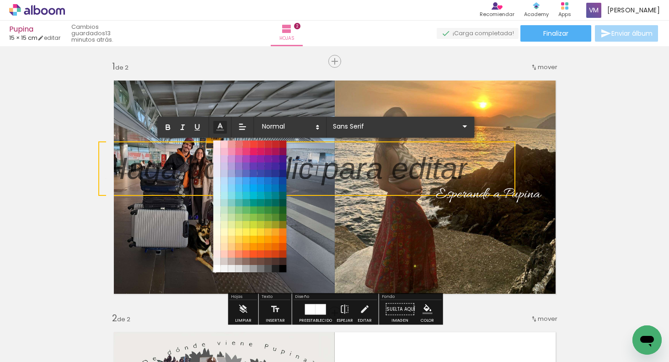
click at [214, 267] on span at bounding box center [216, 268] width 7 height 7
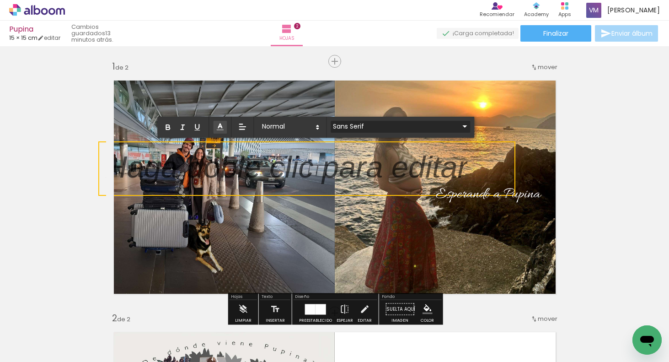
click at [347, 126] on input "Sans Serif" at bounding box center [395, 127] width 128 height 10
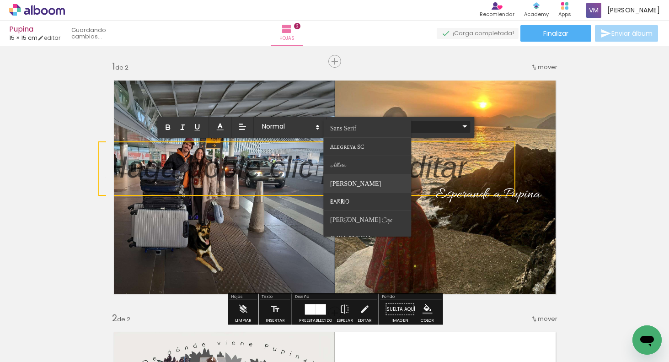
click at [345, 132] on span "Barlow" at bounding box center [343, 128] width 26 height 7
type input "Barlow"
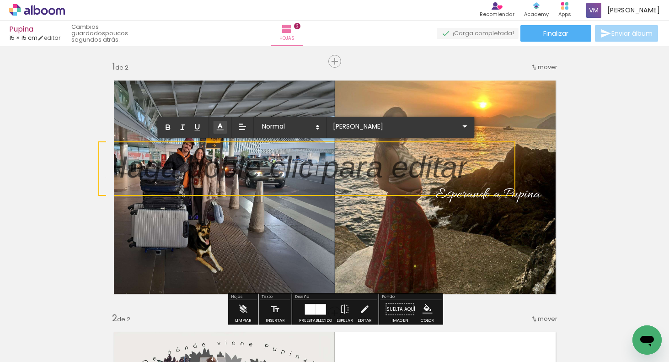
click at [294, 168] on p "﻿" at bounding box center [286, 173] width 363 height 45
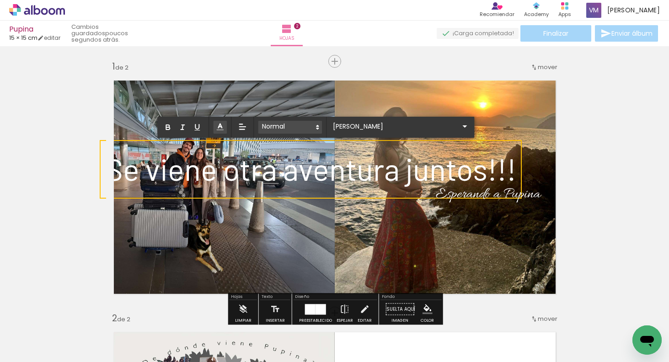
click at [302, 128] on span at bounding box center [290, 127] width 64 height 13
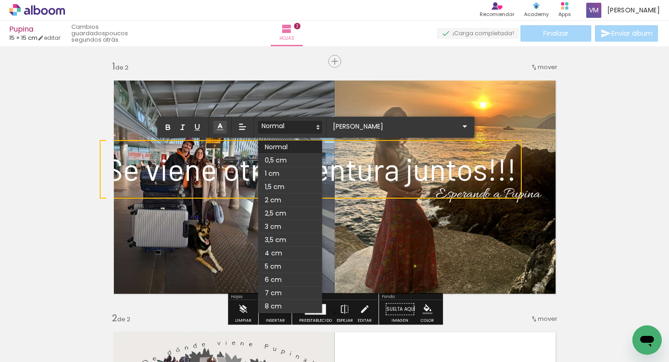
click at [295, 160] on span at bounding box center [290, 160] width 64 height 13
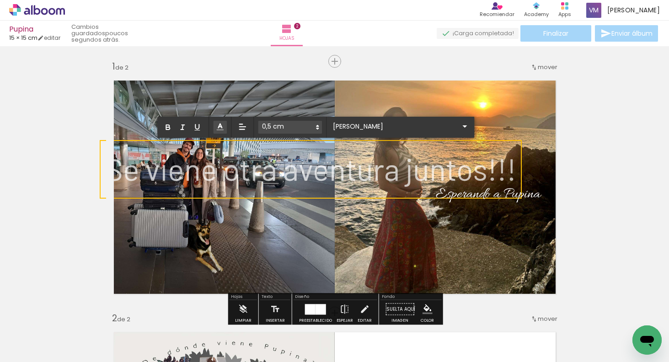
drag, startPoint x: 516, startPoint y: 167, endPoint x: 133, endPoint y: 193, distance: 384.1
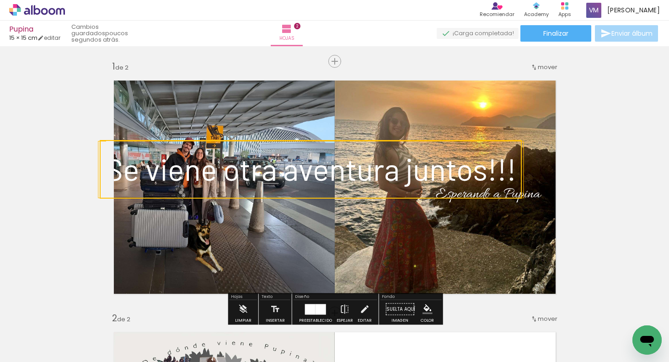
click at [301, 159] on quentale-selection at bounding box center [311, 169] width 422 height 59
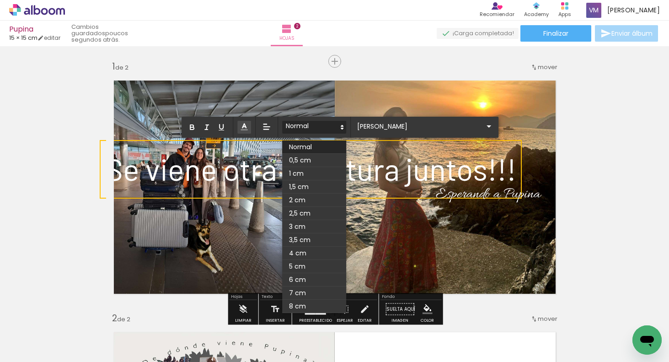
click at [310, 127] on span at bounding box center [314, 127] width 64 height 13
click at [306, 161] on span at bounding box center [314, 160] width 64 height 13
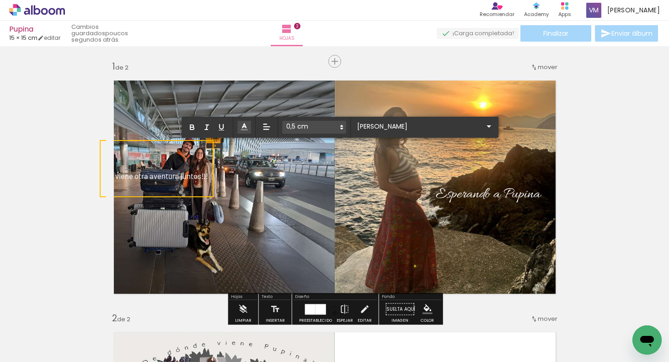
click at [304, 128] on span at bounding box center [314, 127] width 64 height 13
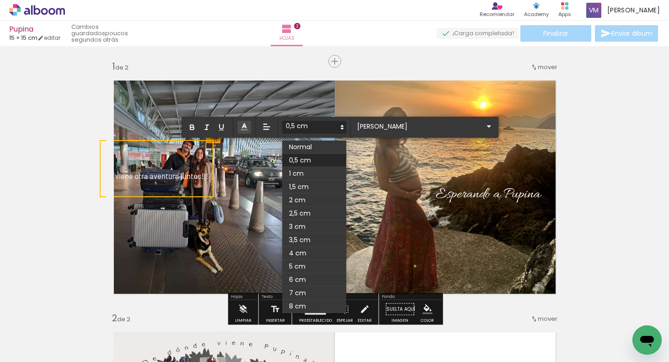
click at [300, 172] on span at bounding box center [314, 173] width 64 height 13
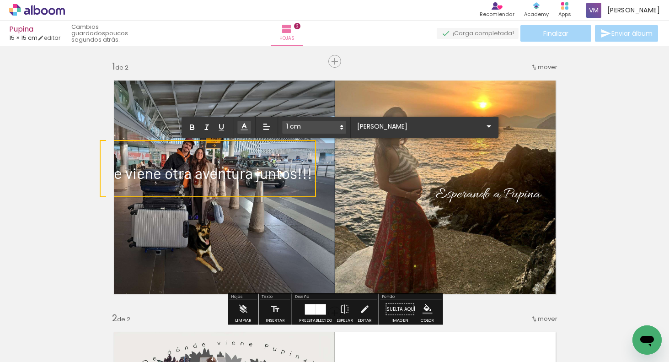
drag, startPoint x: 317, startPoint y: 231, endPoint x: 316, endPoint y: 223, distance: 8.3
click at [317, 231] on quentale-layouter at bounding box center [334, 187] width 457 height 229
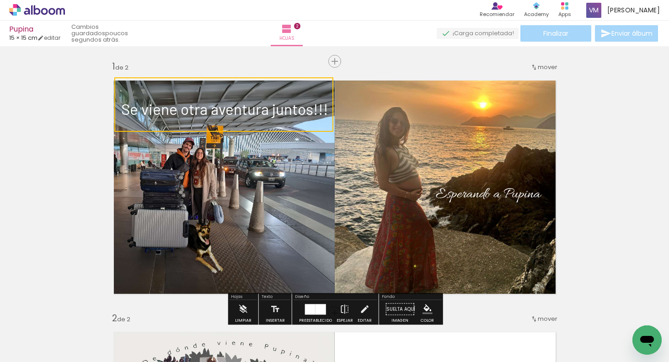
drag, startPoint x: 287, startPoint y: 161, endPoint x: 302, endPoint y: 98, distance: 64.3
click at [304, 98] on quentale-selection at bounding box center [223, 104] width 219 height 54
click at [328, 240] on quentale-layouter at bounding box center [334, 187] width 457 height 229
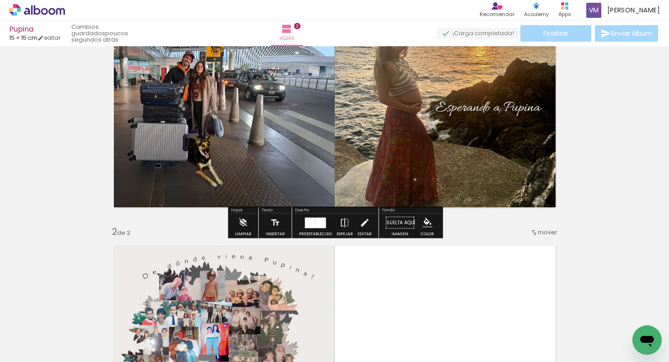
scroll to position [93, 0]
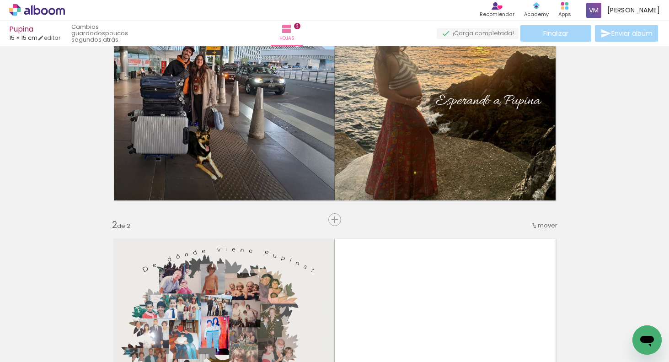
click at [277, 217] on div "Insertar hoja 1 de 2 Insertar hoja 2 de 2" at bounding box center [334, 333] width 669 height 755
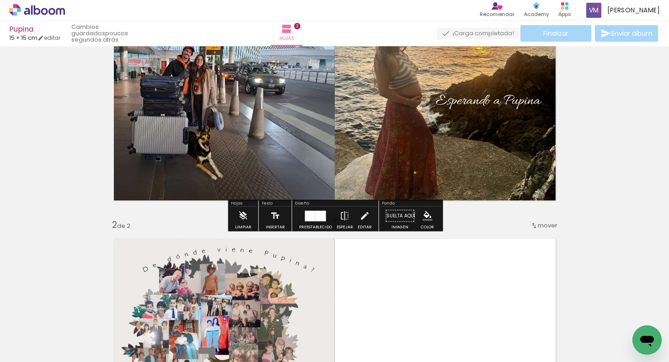
click at [274, 214] on iron-icon at bounding box center [275, 216] width 10 height 18
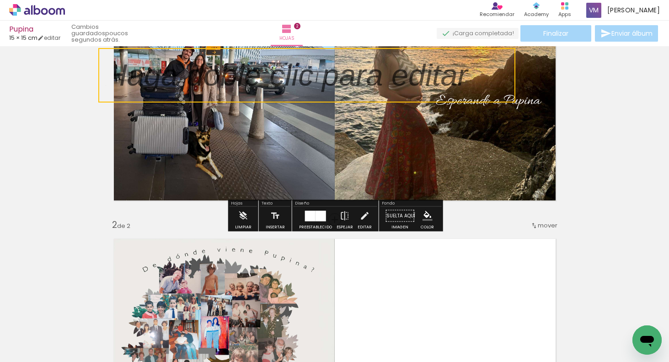
click at [229, 87] on quentale-selection at bounding box center [306, 75] width 417 height 54
type input "Sans Serif"
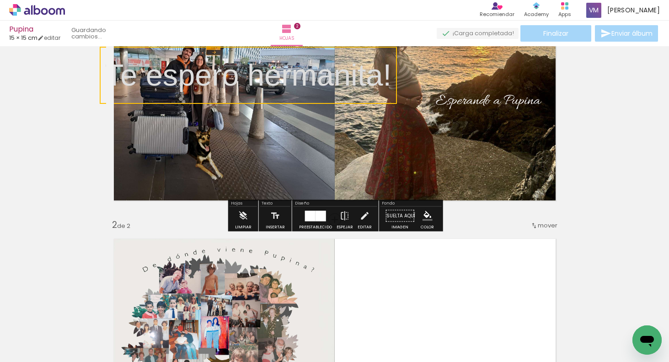
drag, startPoint x: 390, startPoint y: 79, endPoint x: 114, endPoint y: 67, distance: 276.0
click at [114, 68] on p "Te espero hermanita!" at bounding box center [248, 75] width 286 height 43
click at [109, 71] on p "Te espero hermanita!" at bounding box center [248, 75] width 286 height 43
click at [108, 77] on p "Te espero hermanita!" at bounding box center [248, 75] width 286 height 43
drag, startPoint x: 113, startPoint y: 81, endPoint x: 294, endPoint y: 62, distance: 182.5
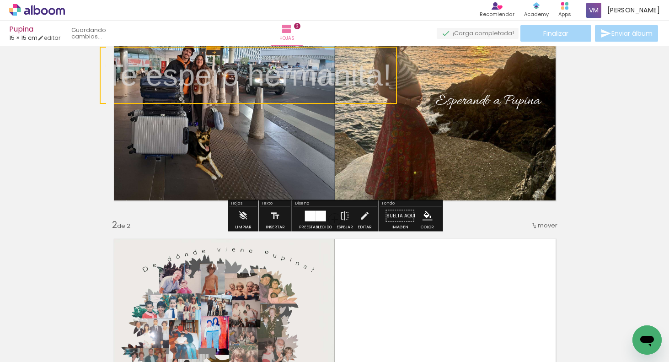
click at [294, 62] on p "Te espero hermanita!" at bounding box center [248, 75] width 286 height 43
drag, startPoint x: 329, startPoint y: 86, endPoint x: 336, endPoint y: 85, distance: 6.5
click at [329, 86] on p "Te espero hermanita!" at bounding box center [248, 75] width 286 height 43
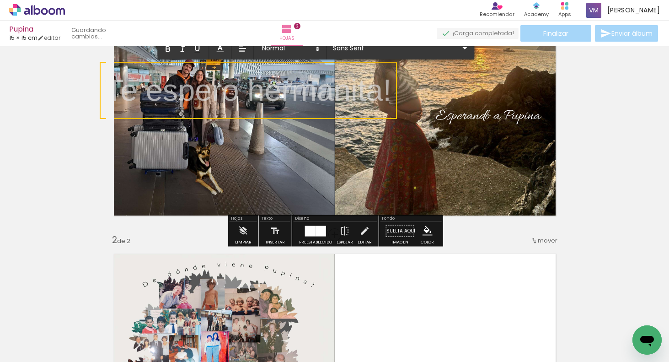
scroll to position [27, 0]
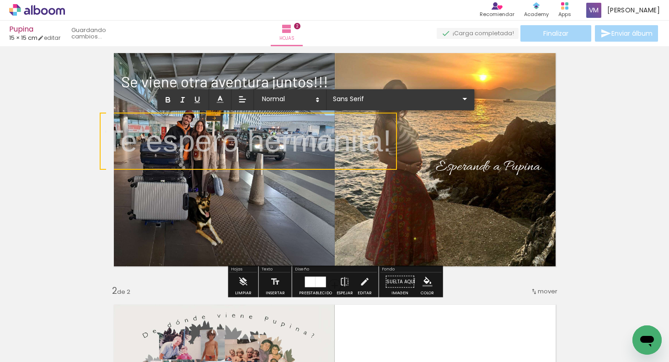
click at [371, 139] on p "Te espero hermanita!" at bounding box center [248, 140] width 286 height 43
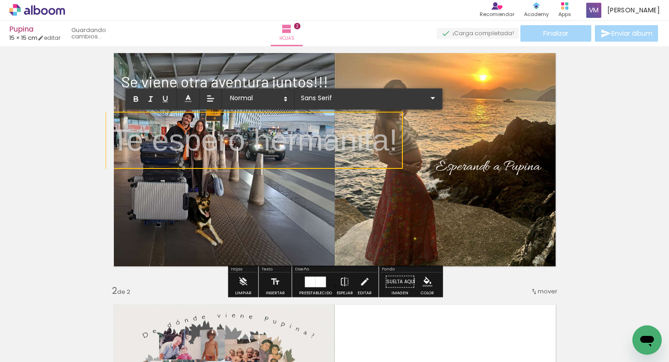
click at [394, 141] on p "Te espero hermanita!" at bounding box center [254, 139] width 286 height 43
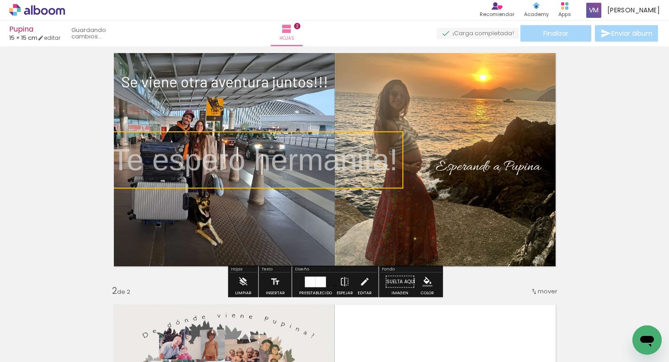
drag, startPoint x: 396, startPoint y: 139, endPoint x: 346, endPoint y: 146, distance: 50.8
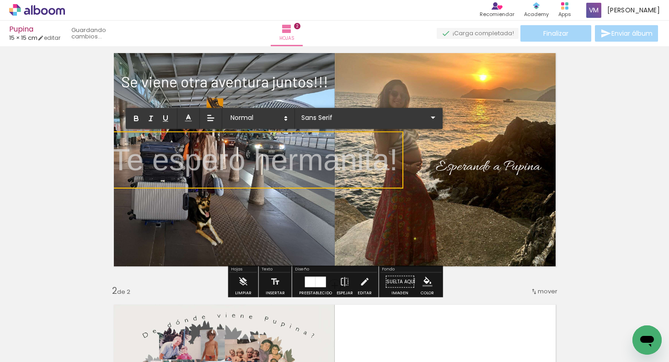
drag, startPoint x: 118, startPoint y: 167, endPoint x: 394, endPoint y: 151, distance: 276.6
click at [396, 152] on p "Te espero hermanita!" at bounding box center [255, 159] width 286 height 43
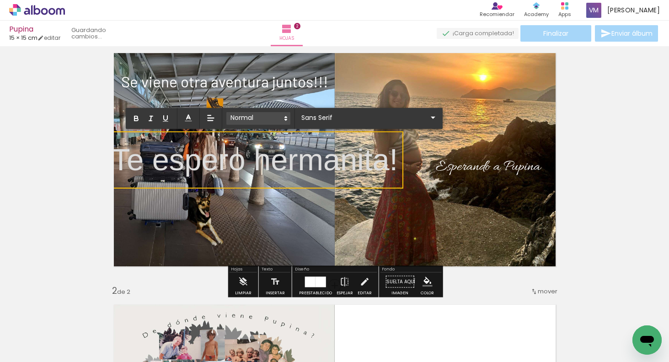
click at [245, 118] on span at bounding box center [258, 118] width 64 height 13
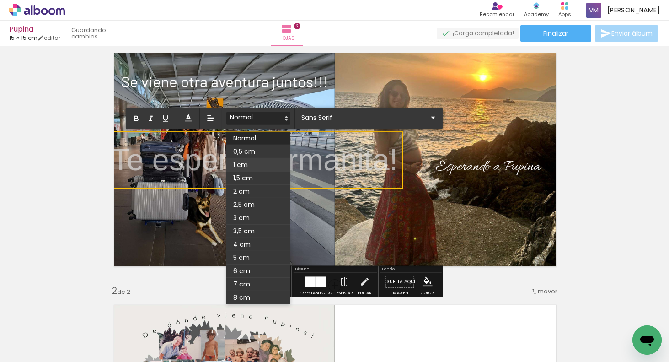
click at [257, 163] on span at bounding box center [258, 164] width 64 height 13
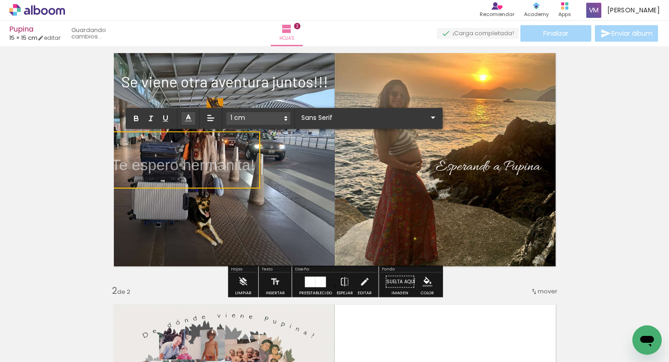
click at [189, 118] on icon at bounding box center [188, 117] width 9 height 9
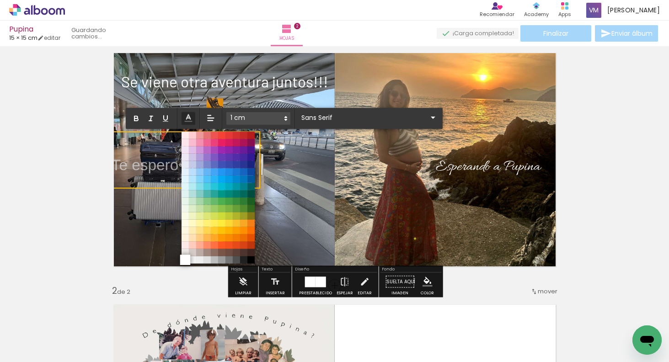
click at [183, 260] on span at bounding box center [185, 260] width 10 height 10
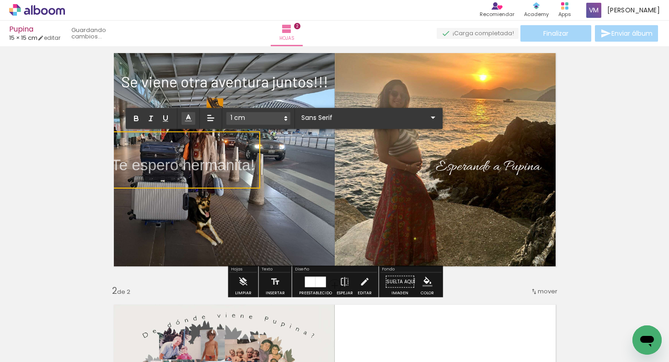
click at [235, 229] on quentale-layouter at bounding box center [334, 159] width 457 height 229
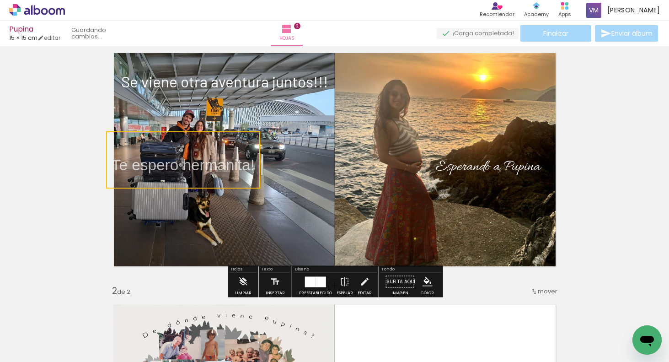
click at [314, 140] on quentale-layouter at bounding box center [334, 159] width 457 height 229
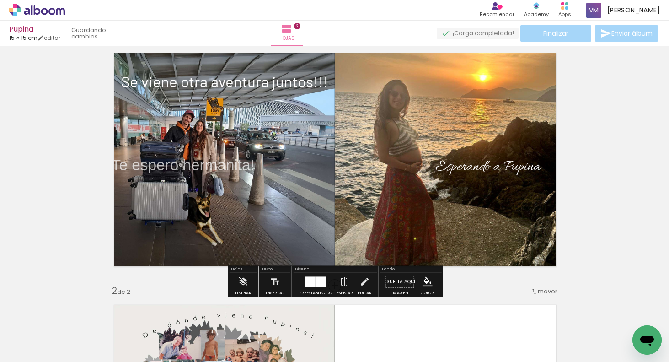
drag, startPoint x: 243, startPoint y: 169, endPoint x: 274, endPoint y: 196, distance: 41.5
click at [274, 196] on album-spread "1 de 2" at bounding box center [334, 159] width 457 height 229
click at [284, 181] on quentale-photo at bounding box center [220, 159] width 229 height 229
click at [234, 150] on p "Te espero hermanita!" at bounding box center [183, 159] width 143 height 43
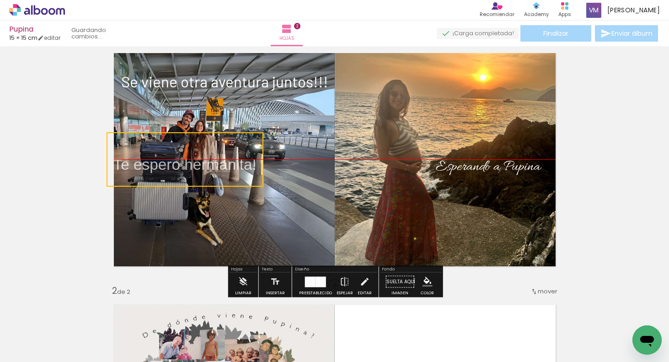
click at [204, 154] on quentale-selection at bounding box center [185, 159] width 157 height 54
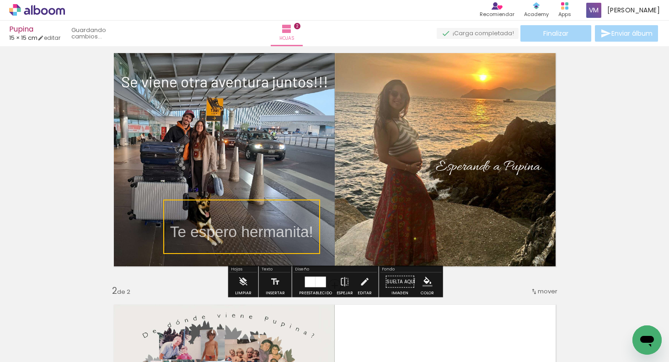
drag, startPoint x: 210, startPoint y: 150, endPoint x: 264, endPoint y: 215, distance: 84.8
click at [265, 216] on quentale-selection at bounding box center [241, 226] width 157 height 54
click at [310, 224] on quentale-selection at bounding box center [239, 225] width 157 height 54
click at [311, 228] on quentale-selection at bounding box center [239, 225] width 157 height 54
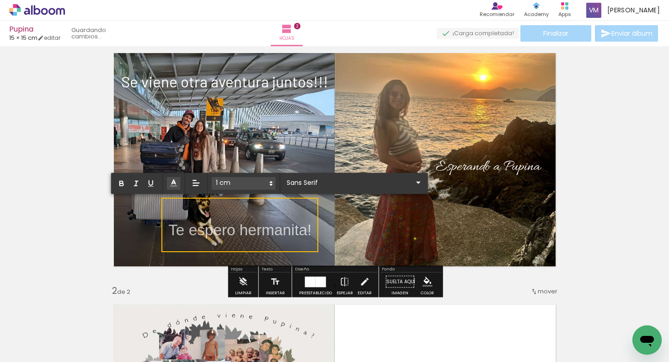
click at [308, 230] on span "Te espero hermanita!" at bounding box center [239, 229] width 143 height 17
click at [310, 230] on span "Te espero hermanita!" at bounding box center [239, 229] width 143 height 17
drag, startPoint x: 310, startPoint y: 229, endPoint x: 170, endPoint y: 225, distance: 140.9
click at [170, 225] on span "Te espero hermanita!" at bounding box center [239, 229] width 143 height 17
click at [246, 182] on span at bounding box center [244, 183] width 64 height 13
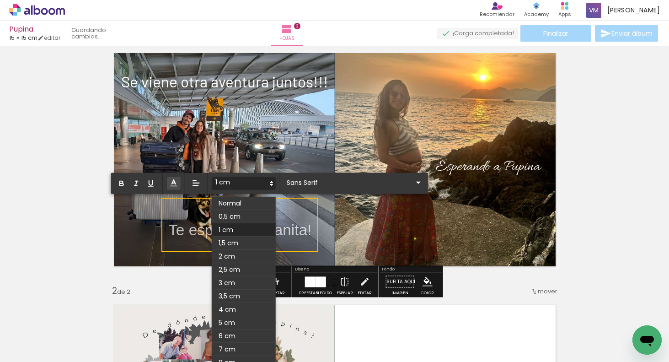
click at [248, 215] on span at bounding box center [244, 216] width 64 height 13
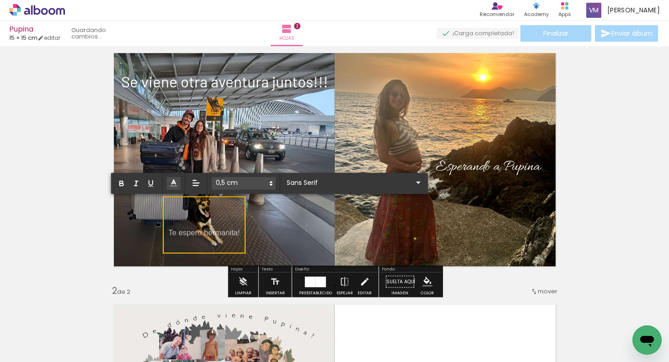
click at [292, 150] on quentale-layouter at bounding box center [334, 159] width 457 height 229
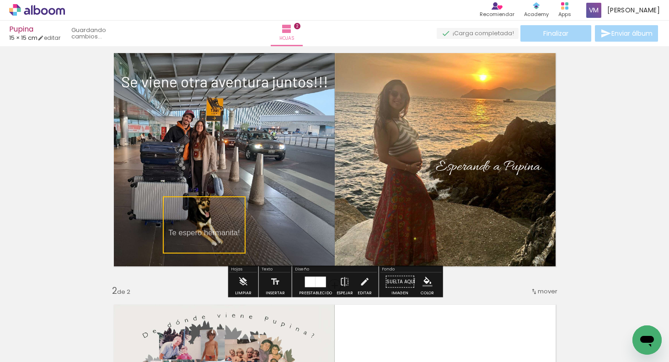
click at [264, 243] on quentale-layouter at bounding box center [334, 159] width 457 height 229
drag, startPoint x: 236, startPoint y: 226, endPoint x: 257, endPoint y: 229, distance: 20.8
click at [257, 218] on album-spread "1 de 2" at bounding box center [334, 159] width 457 height 229
drag, startPoint x: 270, startPoint y: 241, endPoint x: 253, endPoint y: 240, distance: 17.0
click at [269, 241] on quentale-photo at bounding box center [220, 159] width 229 height 229
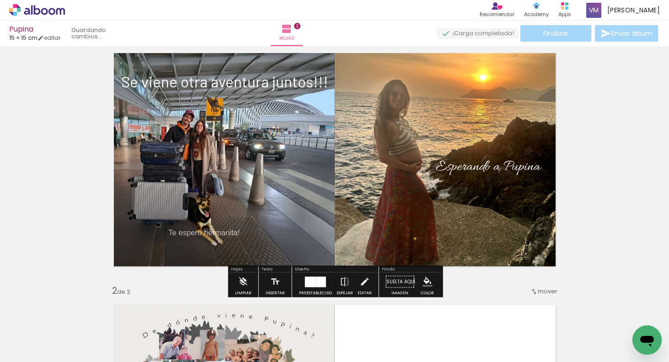
click at [217, 224] on p "Te espero hermanita!" at bounding box center [203, 224] width 71 height 43
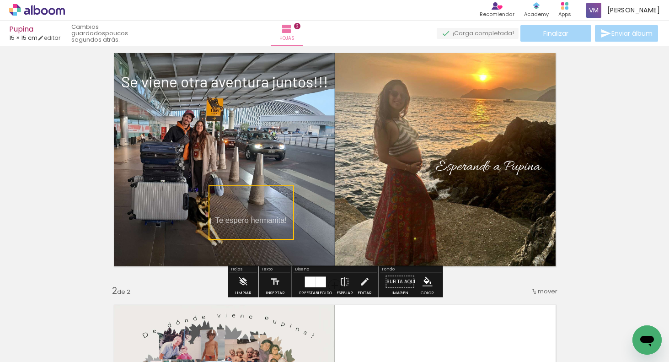
drag, startPoint x: 217, startPoint y: 225, endPoint x: 263, endPoint y: 213, distance: 47.8
click at [263, 214] on quentale-selection at bounding box center [252, 212] width 86 height 54
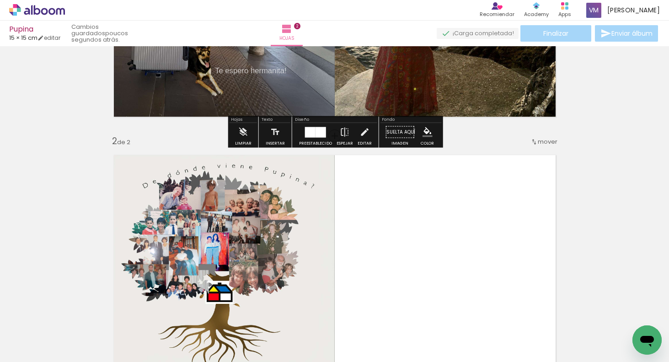
scroll to position [287, 0]
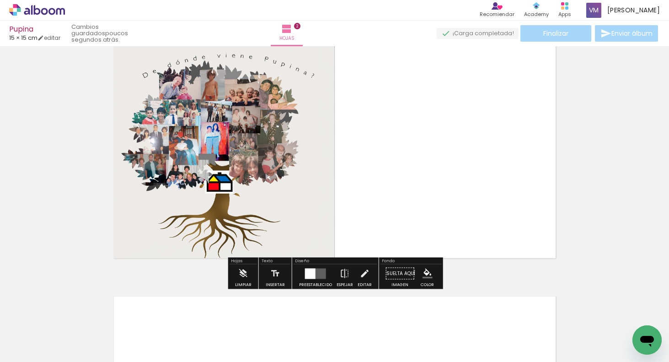
click at [19, 354] on iron-icon at bounding box center [13, 349] width 11 height 11
click at [0, 0] on input "file" at bounding box center [0, 0] width 0 height 0
click at [37, 349] on span "Añadir Fotos" at bounding box center [28, 349] width 18 height 10
click at [0, 0] on input "file" at bounding box center [0, 0] width 0 height 0
click at [37, 351] on span "Añadir Fotos" at bounding box center [28, 349] width 18 height 10
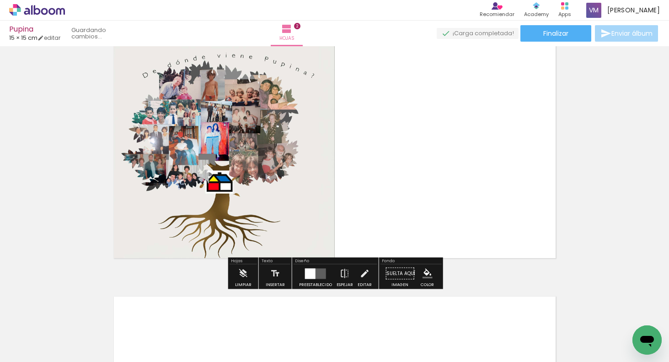
click at [0, 0] on input "file" at bounding box center [0, 0] width 0 height 0
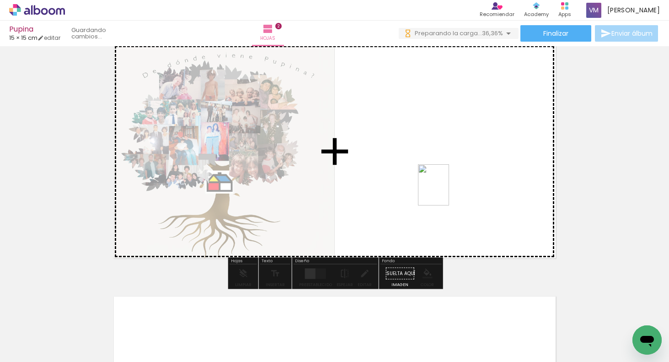
drag, startPoint x: 504, startPoint y: 334, endPoint x: 444, endPoint y: 190, distance: 155.4
click at [444, 190] on quentale-workspace at bounding box center [334, 181] width 669 height 362
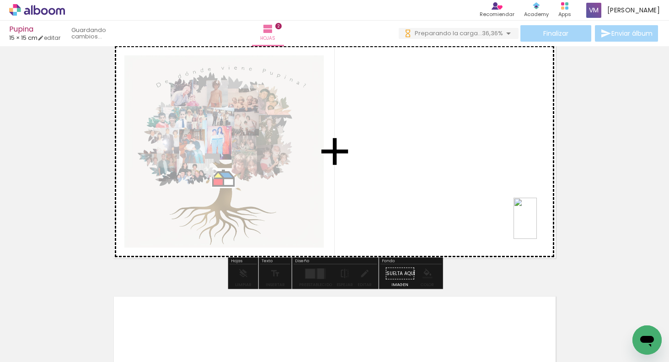
drag, startPoint x: 614, startPoint y: 332, endPoint x: 549, endPoint y: 241, distance: 110.8
click at [537, 218] on quentale-workspace at bounding box center [334, 181] width 669 height 362
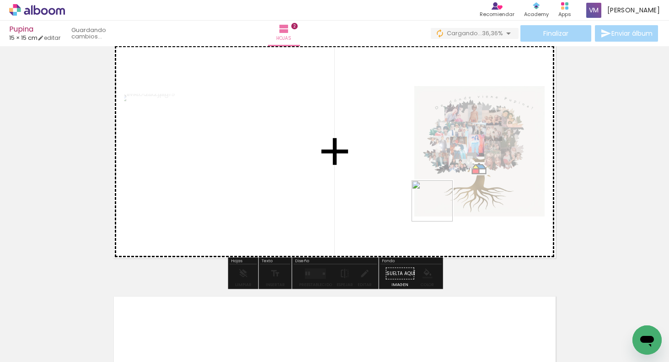
drag, startPoint x: 408, startPoint y: 323, endPoint x: 494, endPoint y: 266, distance: 102.6
click at [440, 206] on quentale-workspace at bounding box center [334, 181] width 669 height 362
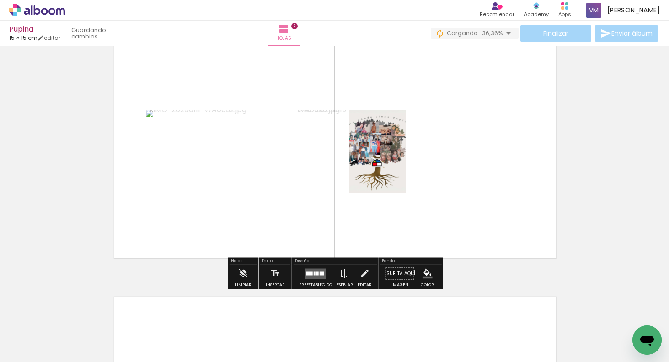
drag, startPoint x: 563, startPoint y: 339, endPoint x: 508, endPoint y: 234, distance: 118.8
click at [503, 211] on quentale-workspace at bounding box center [334, 181] width 669 height 362
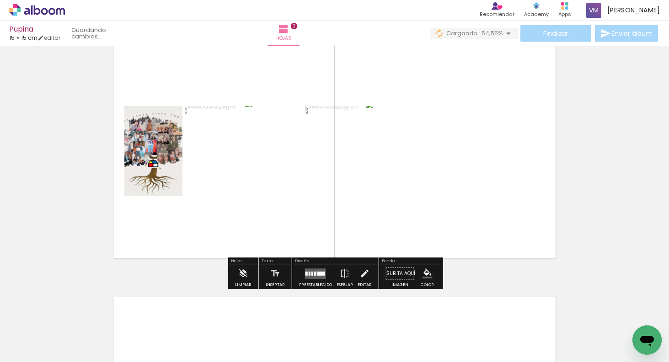
click at [319, 272] on div at bounding box center [321, 273] width 8 height 4
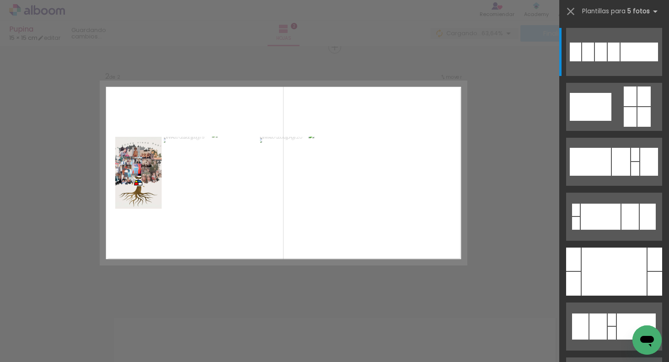
scroll to position [263, 0]
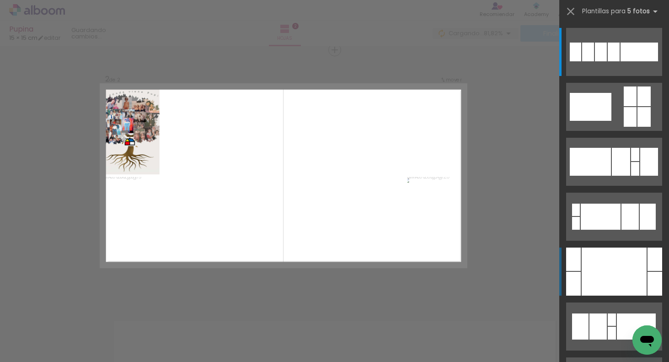
click at [617, 275] on div at bounding box center [614, 271] width 65 height 48
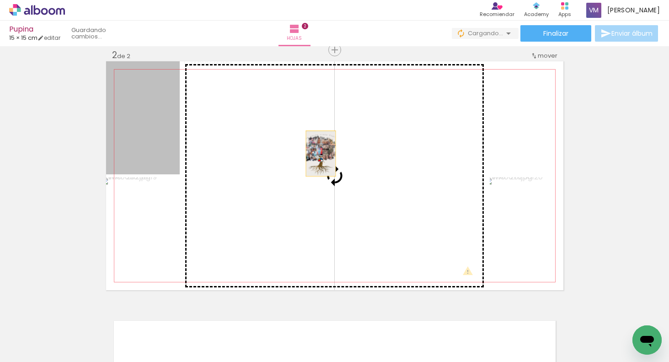
drag, startPoint x: 159, startPoint y: 136, endPoint x: 321, endPoint y: 155, distance: 163.0
click at [0, 0] on slot at bounding box center [0, 0] width 0 height 0
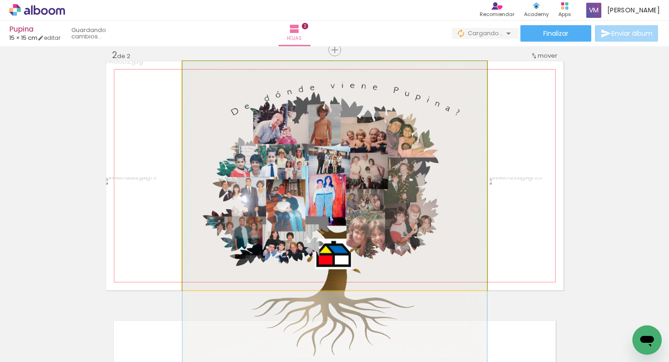
drag, startPoint x: 385, startPoint y: 186, endPoint x: 384, endPoint y: 221, distance: 35.7
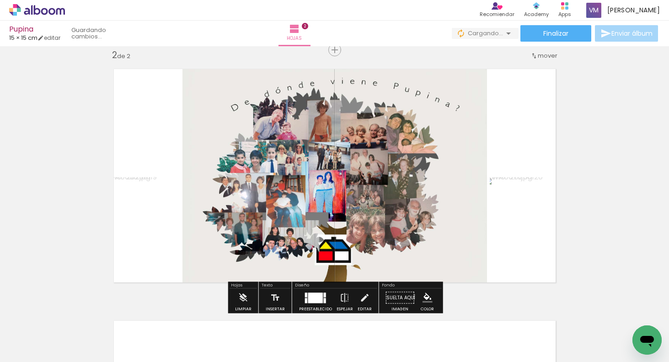
click at [301, 299] on paper-button "Preestablecido" at bounding box center [315, 300] width 37 height 23
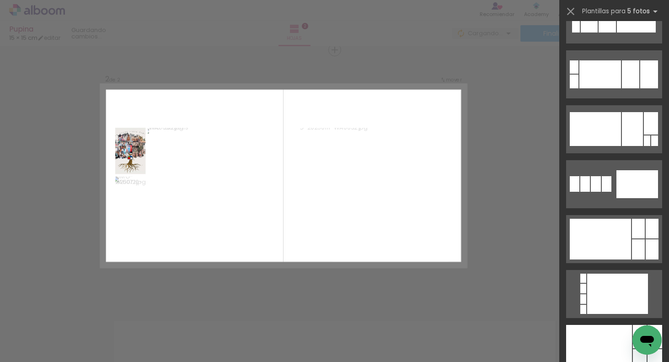
scroll to position [1670, 0]
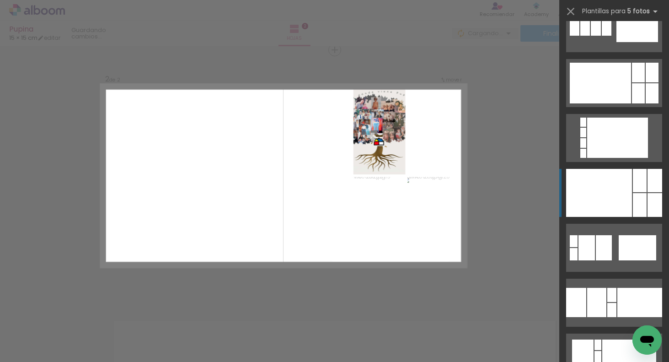
click at [622, 195] on div at bounding box center [599, 193] width 66 height 48
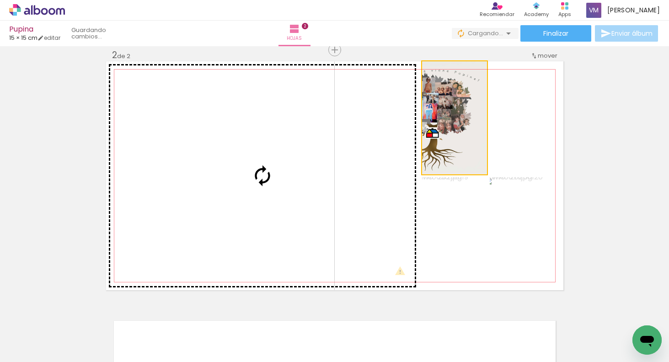
drag, startPoint x: 450, startPoint y: 138, endPoint x: 341, endPoint y: 163, distance: 111.3
click at [0, 0] on slot at bounding box center [0, 0] width 0 height 0
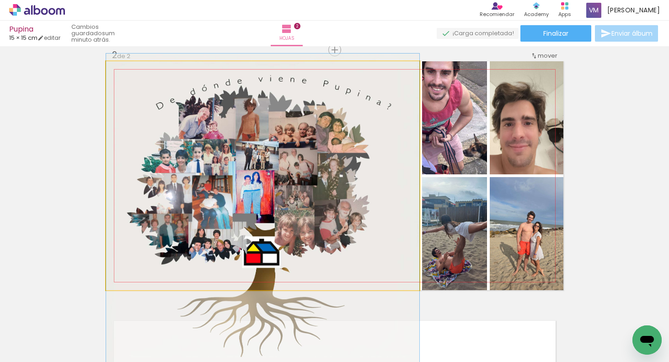
drag, startPoint x: 358, startPoint y: 191, endPoint x: 355, endPoint y: 219, distance: 28.9
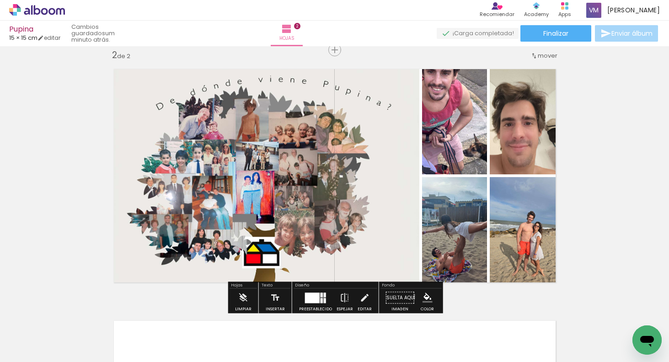
drag, startPoint x: 314, startPoint y: 292, endPoint x: 340, endPoint y: 281, distance: 28.9
click at [313, 292] on div at bounding box center [312, 297] width 15 height 11
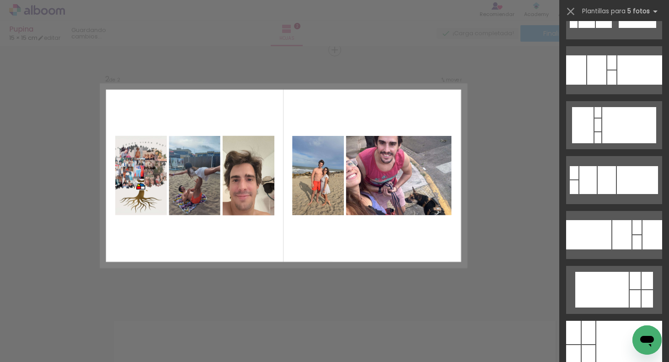
scroll to position [2217, 0]
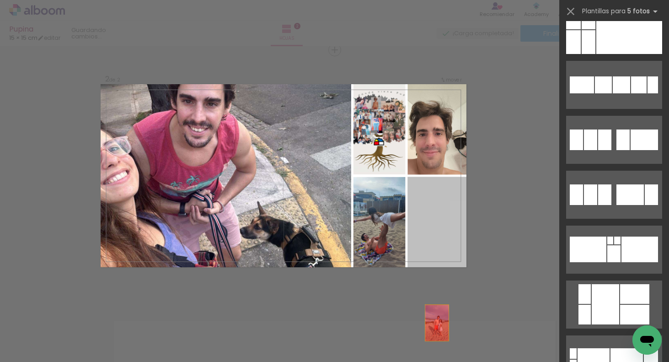
drag, startPoint x: 437, startPoint y: 253, endPoint x: 440, endPoint y: 326, distance: 72.8
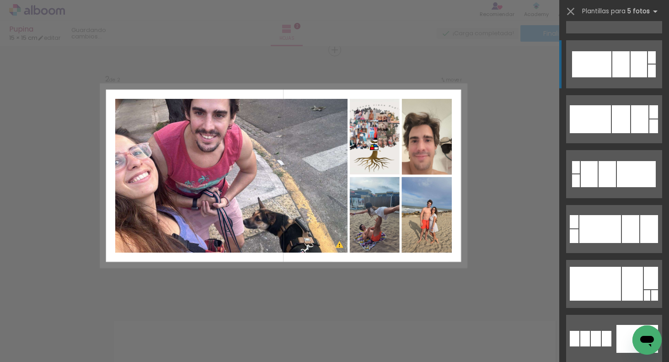
scroll to position [1622, 0]
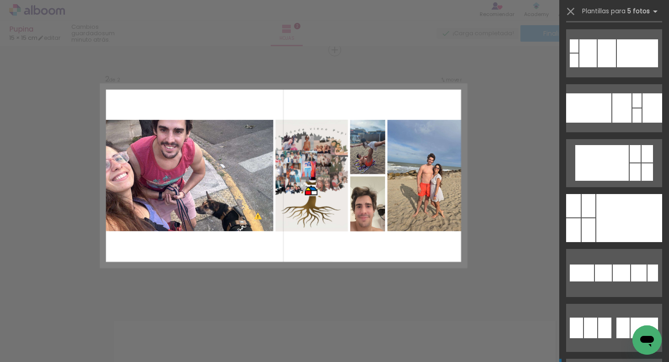
drag, startPoint x: 611, startPoint y: 254, endPoint x: 631, endPoint y: 180, distance: 76.5
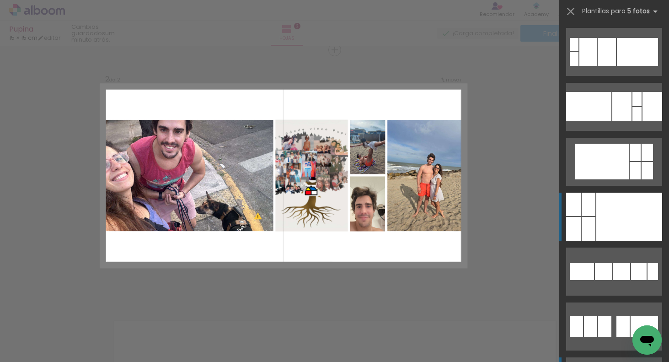
click at [0, 0] on slot at bounding box center [0, 0] width 0 height 0
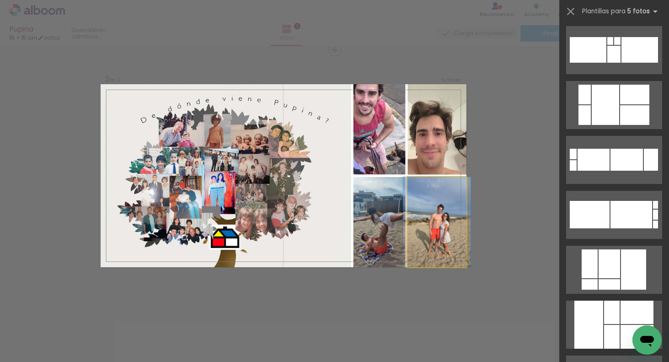
scroll to position [1811, 0]
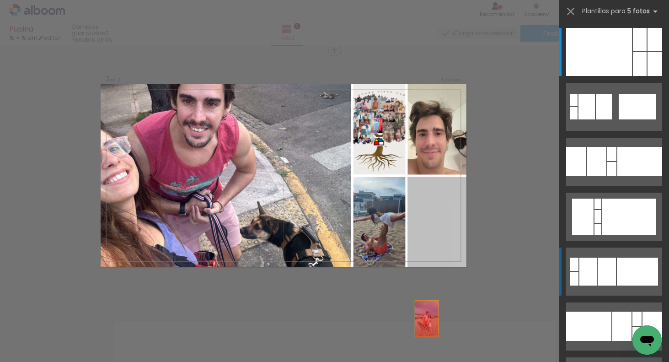
drag, startPoint x: 433, startPoint y: 233, endPoint x: 435, endPoint y: 326, distance: 93.8
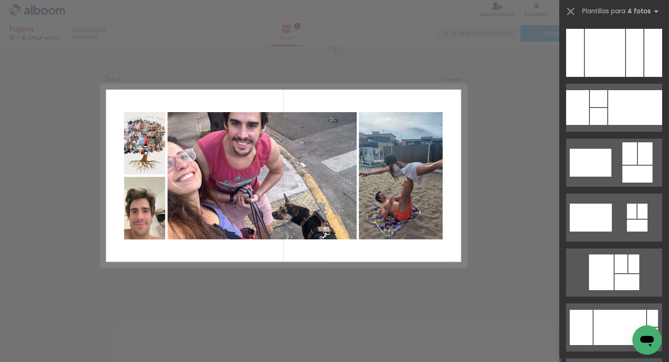
scroll to position [391, 0]
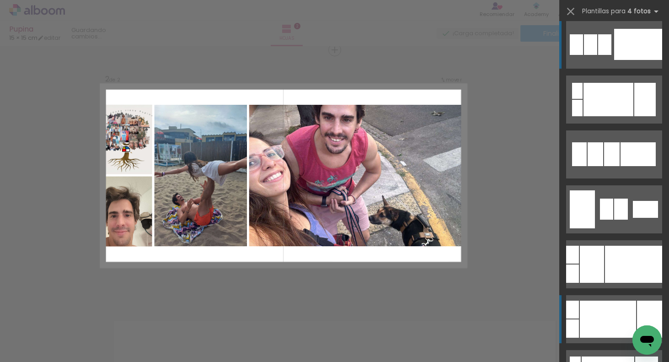
click at [610, 166] on div at bounding box center [612, 154] width 16 height 24
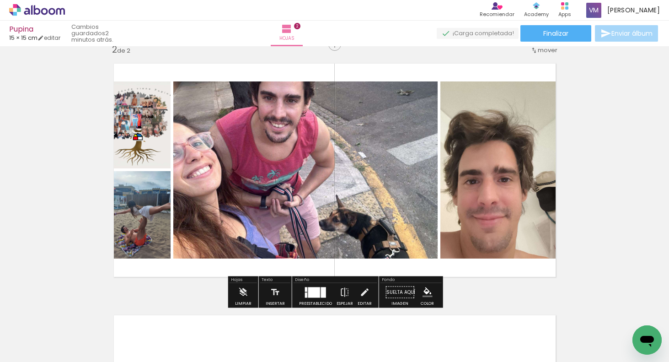
scroll to position [389, 0]
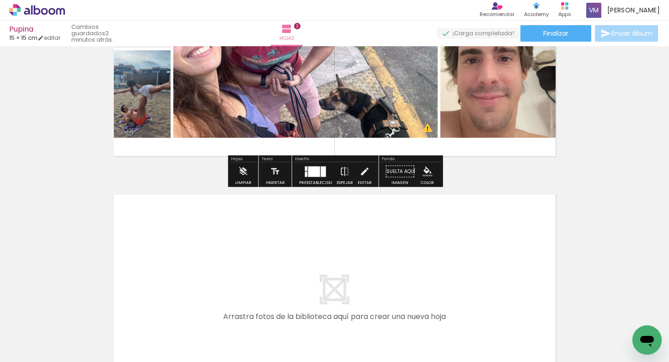
click at [315, 176] on div at bounding box center [315, 171] width 25 height 18
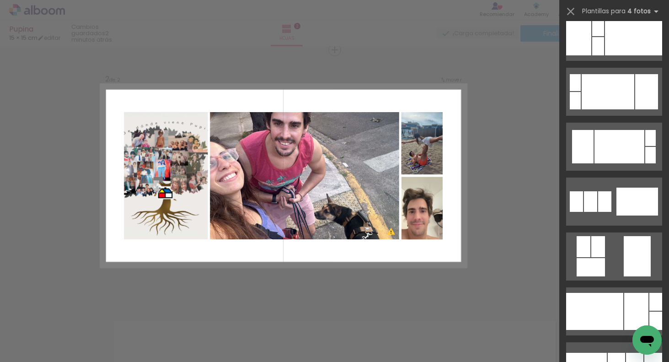
scroll to position [2829, 0]
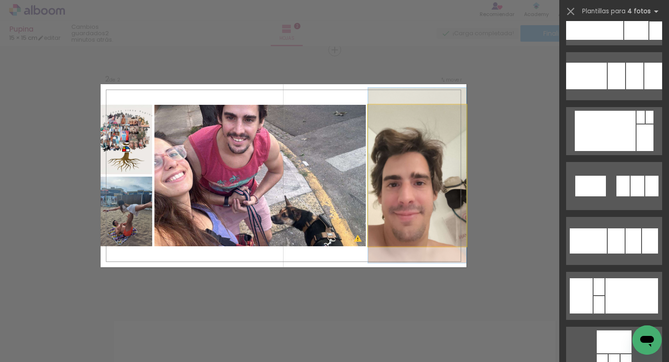
drag, startPoint x: 420, startPoint y: 223, endPoint x: 402, endPoint y: 332, distance: 110.3
click at [404, 361] on quentale-workspace at bounding box center [334, 181] width 669 height 362
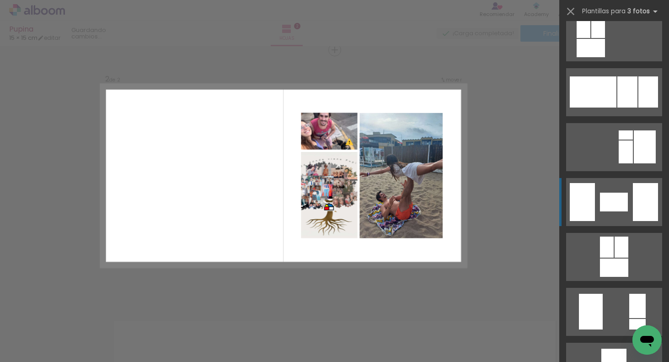
scroll to position [1974, 0]
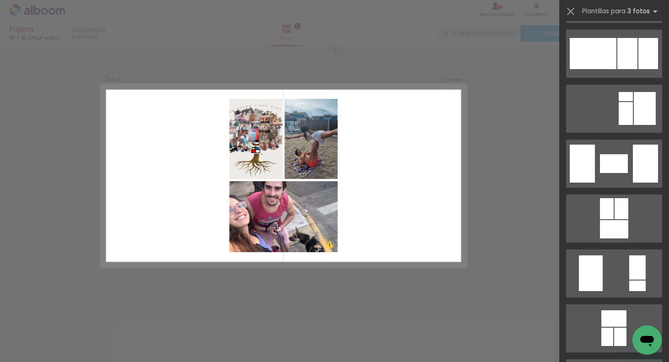
click at [508, 219] on div "Confirmar Cancelar" at bounding box center [334, 171] width 669 height 776
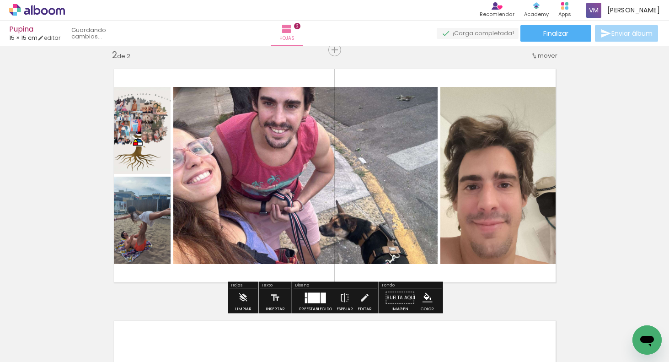
scroll to position [658, 0]
drag, startPoint x: 315, startPoint y: 300, endPoint x: 320, endPoint y: 298, distance: 5.5
click at [315, 300] on div at bounding box center [314, 297] width 12 height 11
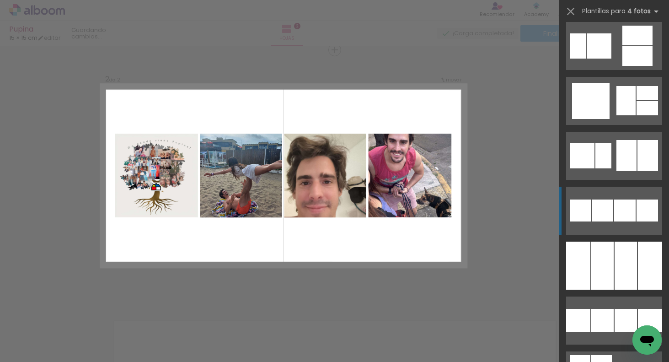
scroll to position [7362, 0]
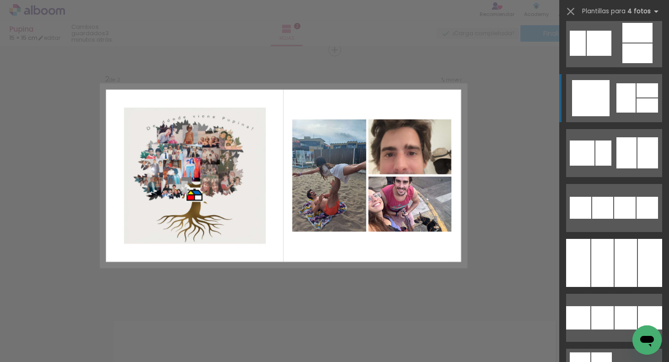
click at [610, 129] on quentale-layouter at bounding box center [614, 153] width 96 height 48
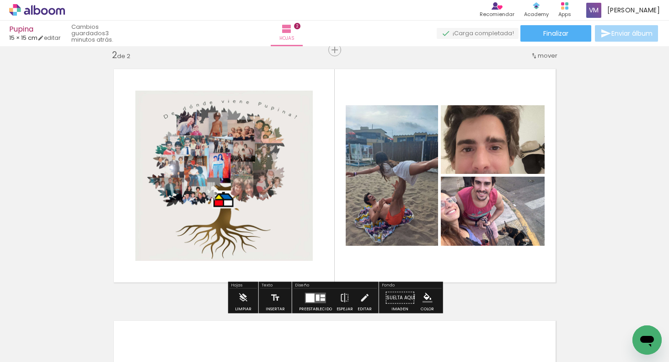
click at [217, 242] on quentale-photo at bounding box center [223, 176] width 177 height 170
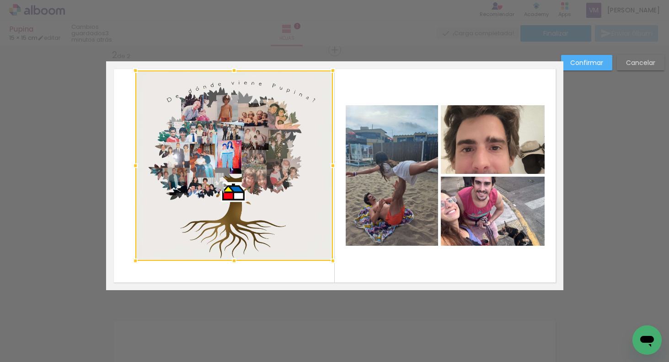
drag, startPoint x: 310, startPoint y: 93, endPoint x: 329, endPoint y: 72, distance: 27.9
click at [330, 72] on div at bounding box center [333, 70] width 18 height 18
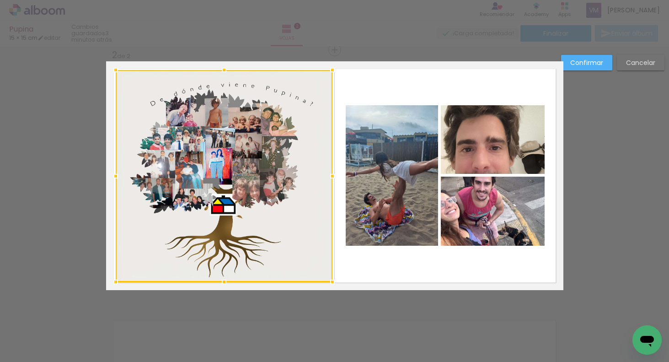
drag, startPoint x: 135, startPoint y: 260, endPoint x: 116, endPoint y: 280, distance: 27.8
click at [116, 281] on div at bounding box center [116, 282] width 18 height 18
click at [397, 184] on quentale-photo at bounding box center [392, 175] width 92 height 140
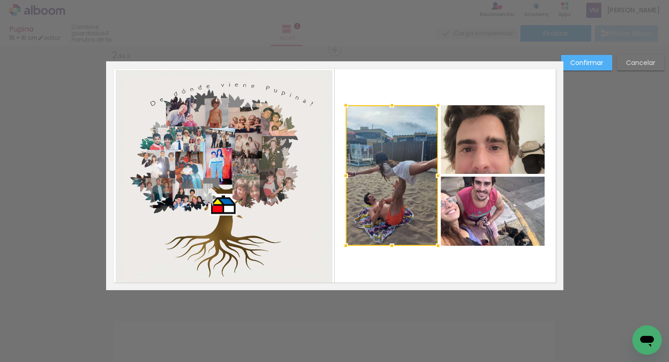
click at [492, 142] on quentale-photo at bounding box center [493, 139] width 104 height 69
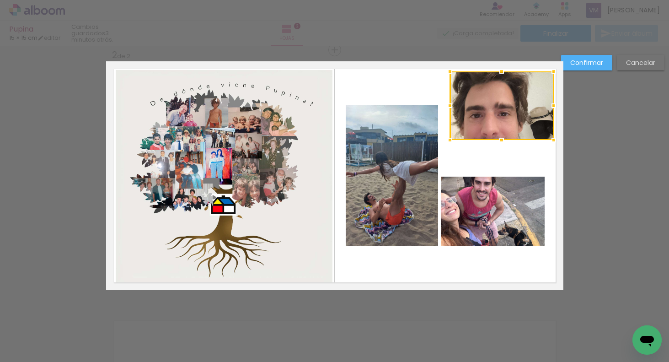
drag, startPoint x: 512, startPoint y: 123, endPoint x: 519, endPoint y: 87, distance: 36.9
click at [520, 88] on div at bounding box center [502, 105] width 104 height 69
click at [402, 147] on quentale-photo at bounding box center [392, 175] width 92 height 140
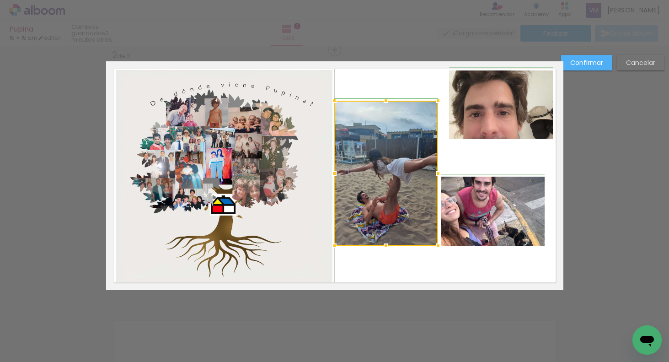
drag, startPoint x: 347, startPoint y: 107, endPoint x: 338, endPoint y: 101, distance: 9.9
click at [338, 102] on div at bounding box center [334, 100] width 18 height 18
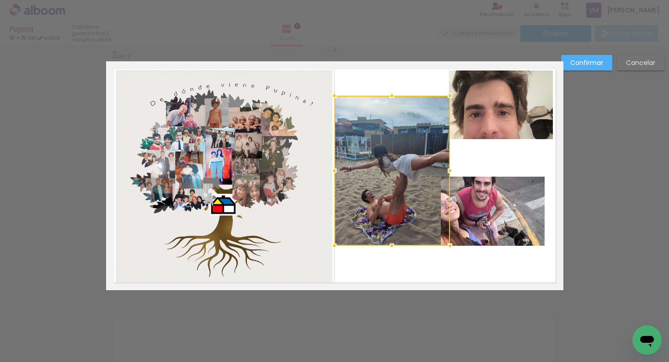
drag, startPoint x: 437, startPoint y: 100, endPoint x: 445, endPoint y: 94, distance: 9.9
click at [445, 95] on div at bounding box center [450, 95] width 18 height 18
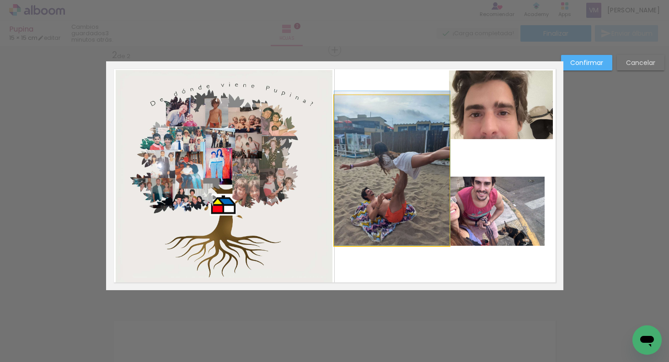
drag, startPoint x: 414, startPoint y: 134, endPoint x: 414, endPoint y: 97, distance: 36.6
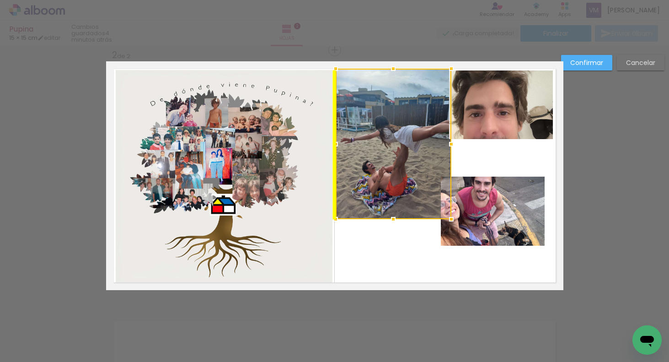
drag, startPoint x: 405, startPoint y: 123, endPoint x: 403, endPoint y: 97, distance: 26.2
click at [405, 96] on div at bounding box center [394, 144] width 116 height 150
drag, startPoint x: 488, startPoint y: 154, endPoint x: 488, endPoint y: 160, distance: 5.5
click at [488, 155] on quentale-layouter at bounding box center [334, 175] width 457 height 229
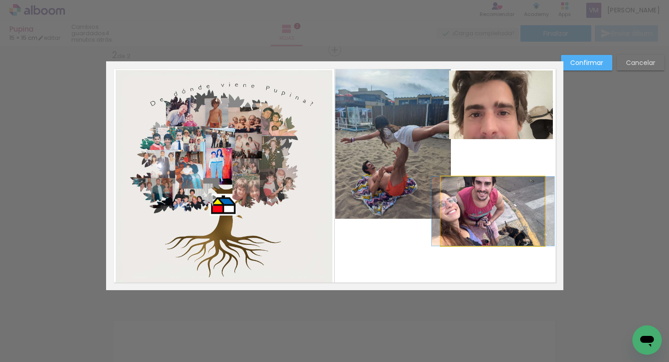
drag, startPoint x: 477, startPoint y: 220, endPoint x: 475, endPoint y: 237, distance: 16.6
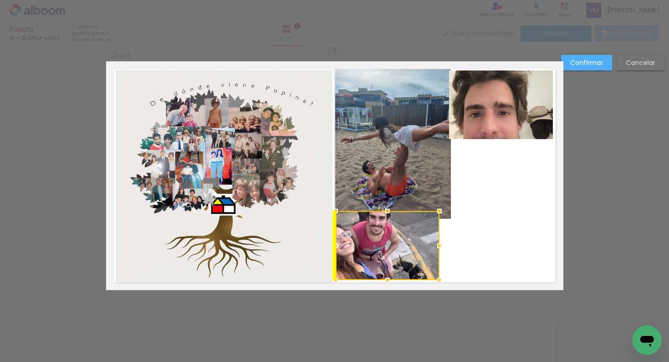
drag, startPoint x: 470, startPoint y: 235, endPoint x: 369, endPoint y: 261, distance: 104.6
click at [369, 261] on div at bounding box center [388, 245] width 104 height 69
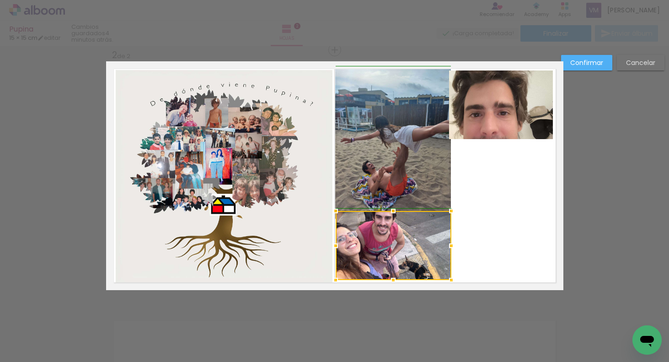
drag, startPoint x: 443, startPoint y: 243, endPoint x: 455, endPoint y: 242, distance: 11.5
click at [455, 242] on div at bounding box center [451, 245] width 18 height 18
click at [511, 115] on quentale-photo at bounding box center [501, 104] width 104 height 69
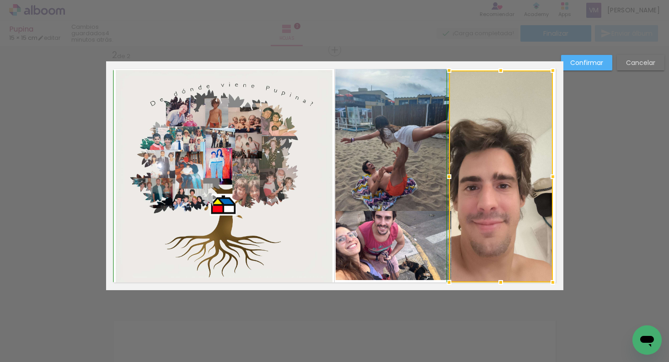
drag, startPoint x: 501, startPoint y: 142, endPoint x: 509, endPoint y: 277, distance: 135.1
click at [510, 278] on div at bounding box center [501, 176] width 104 height 212
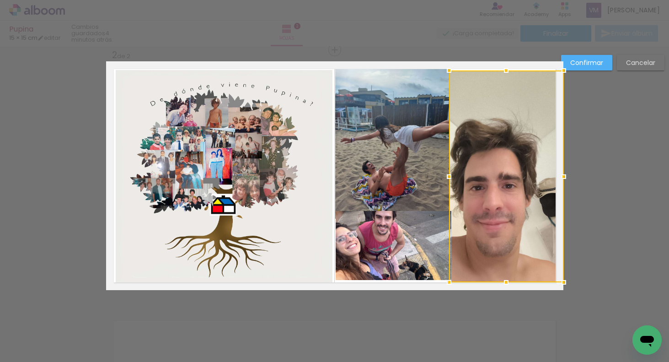
drag, startPoint x: 552, startPoint y: 176, endPoint x: 557, endPoint y: 175, distance: 5.2
click at [558, 176] on div at bounding box center [564, 176] width 18 height 18
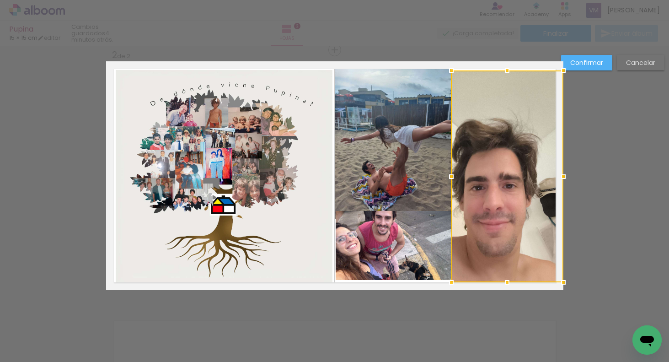
drag, startPoint x: 449, startPoint y: 176, endPoint x: 455, endPoint y: 176, distance: 6.4
click at [455, 176] on div at bounding box center [451, 176] width 18 height 18
click at [419, 238] on quentale-photo at bounding box center [394, 245] width 116 height 69
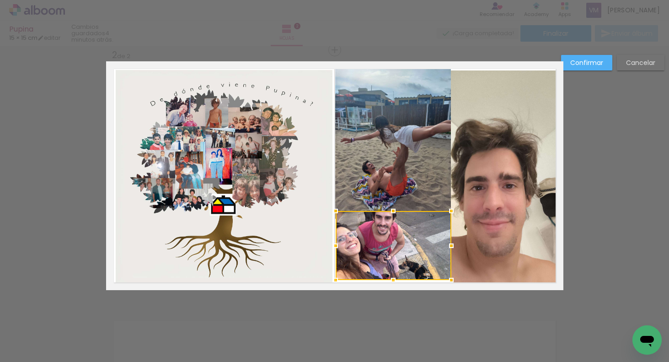
click at [417, 177] on quentale-photo at bounding box center [393, 144] width 116 height 150
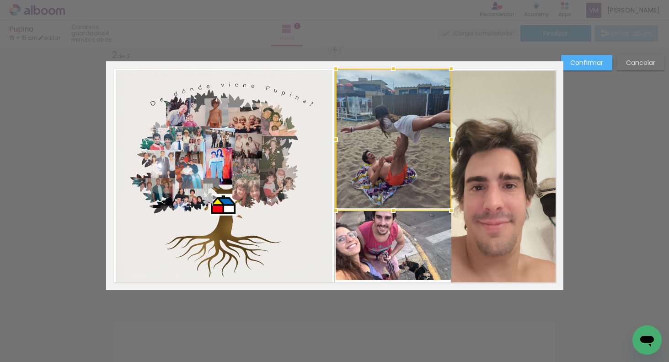
drag, startPoint x: 394, startPoint y: 218, endPoint x: 394, endPoint y: 209, distance: 8.7
click at [395, 210] on div at bounding box center [393, 210] width 18 height 18
click at [0, 0] on slot "Confirmar" at bounding box center [0, 0] width 0 height 0
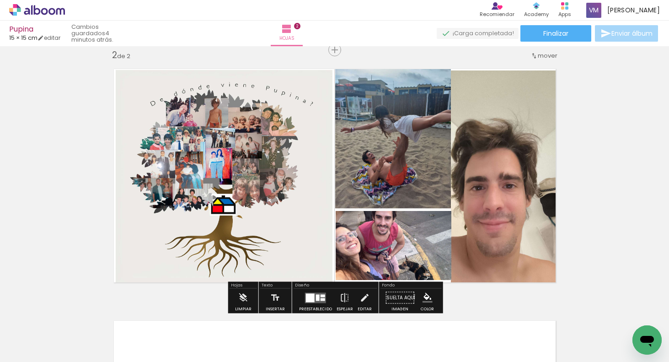
click at [645, 176] on div "Insertar hoja 1 de 2 Insertar hoja 2 de 2 Designbox debe aumentar su imagen en …" at bounding box center [334, 163] width 669 height 755
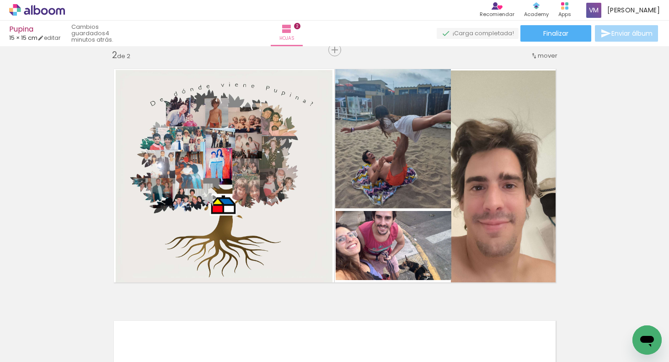
drag, startPoint x: 632, startPoint y: 135, endPoint x: 641, endPoint y: 138, distance: 10.1
click at [632, 135] on div "Insertar hoja 1 de 2 Insertar hoja 2 de 2 Designbox debe aumentar su imagen en …" at bounding box center [334, 163] width 669 height 755
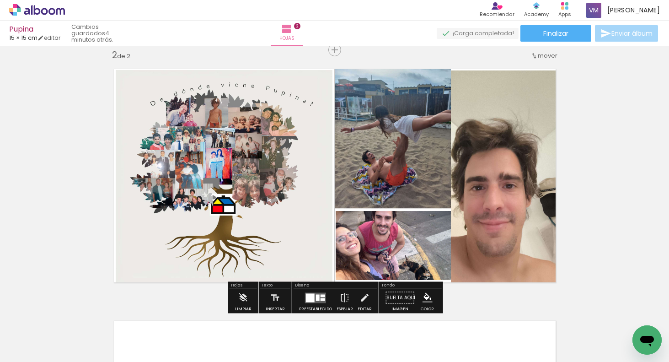
click at [512, 107] on quentale-photo at bounding box center [507, 176] width 112 height 212
click at [529, 105] on quentale-photo at bounding box center [507, 176] width 112 height 212
drag, startPoint x: 529, startPoint y: 105, endPoint x: 530, endPoint y: 100, distance: 5.4
click at [529, 105] on quentale-photo at bounding box center [507, 176] width 112 height 212
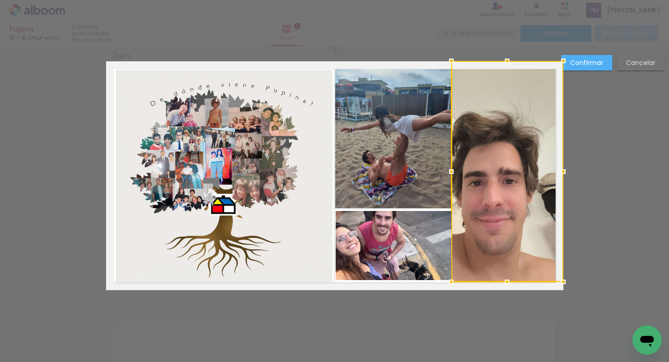
drag, startPoint x: 508, startPoint y: 70, endPoint x: 507, endPoint y: 65, distance: 4.7
click at [507, 66] on div at bounding box center [507, 61] width 18 height 18
click at [598, 129] on div "Confirmar Cancelar" at bounding box center [334, 171] width 669 height 776
click at [0, 0] on slot "Confirmar" at bounding box center [0, 0] width 0 height 0
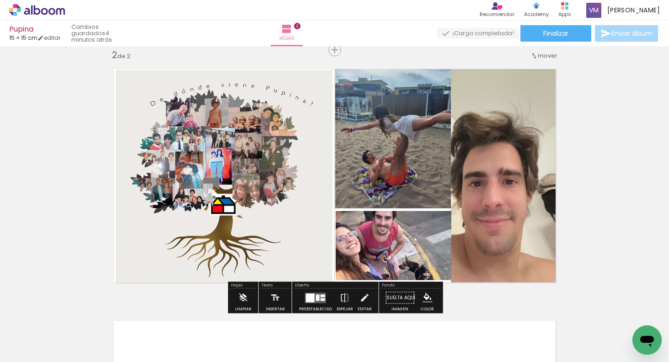
click at [638, 149] on div "Insertar hoja 1 de 2 Insertar hoja 2 de 2 Designbox debe aumentar su imagen en …" at bounding box center [334, 163] width 669 height 755
click at [628, 182] on div "Insertar hoja 1 de 2 Insertar hoja 2 de 2 Designbox debe aumentar su imagen en …" at bounding box center [334, 163] width 669 height 755
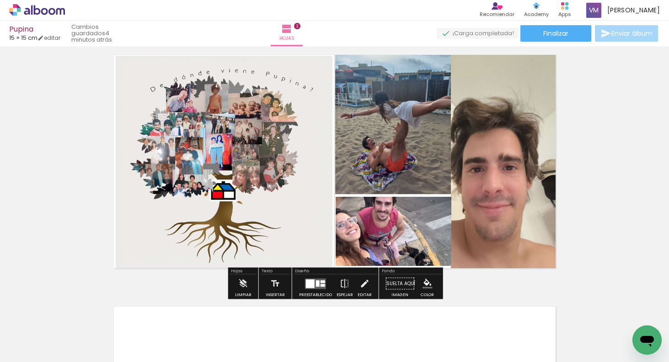
scroll to position [450, 0]
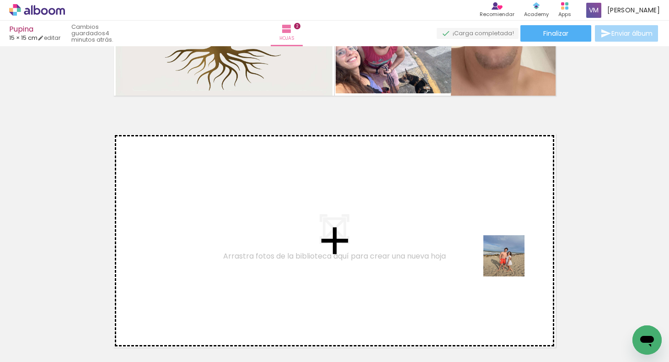
drag, startPoint x: 557, startPoint y: 324, endPoint x: 499, endPoint y: 243, distance: 99.6
click at [499, 243] on quentale-workspace at bounding box center [334, 181] width 669 height 362
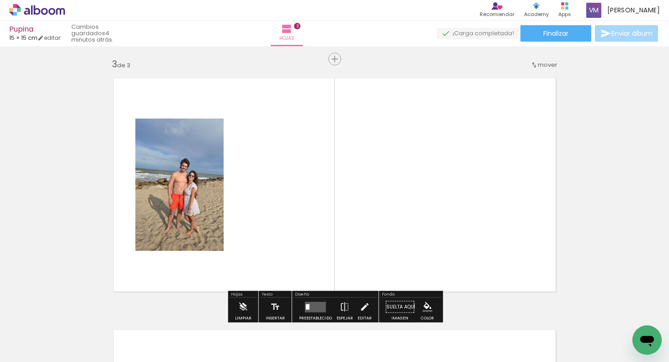
scroll to position [514, 0]
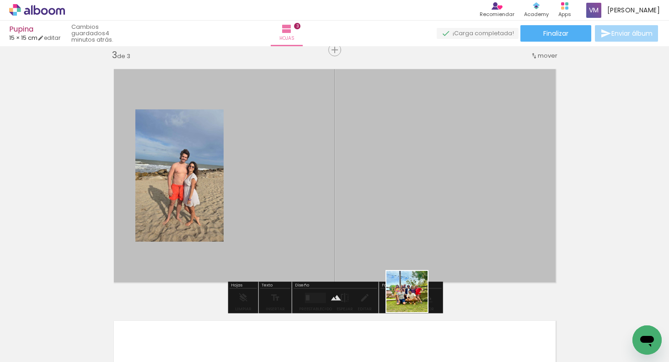
drag, startPoint x: 455, startPoint y: 329, endPoint x: 300, endPoint y: 271, distance: 165.5
click at [277, 245] on quentale-workspace at bounding box center [334, 181] width 669 height 362
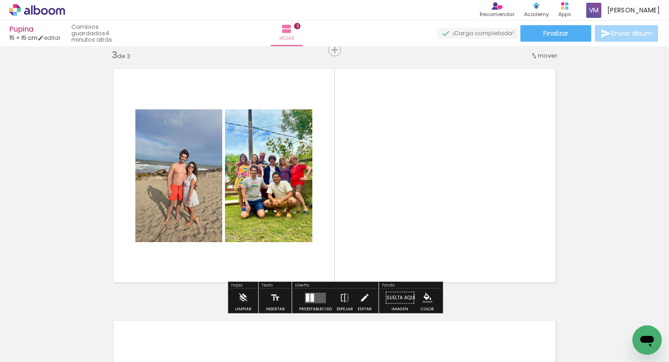
drag, startPoint x: 253, startPoint y: 332, endPoint x: 265, endPoint y: 268, distance: 65.1
click at [236, 256] on quentale-workspace at bounding box center [334, 181] width 669 height 362
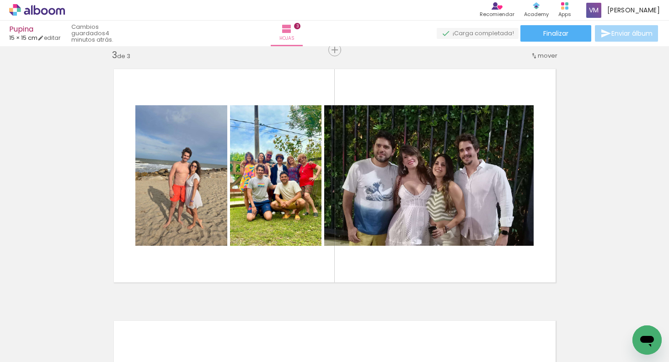
click at [36, 348] on span "Añadir Fotos" at bounding box center [28, 349] width 18 height 10
click at [0, 0] on input "file" at bounding box center [0, 0] width 0 height 0
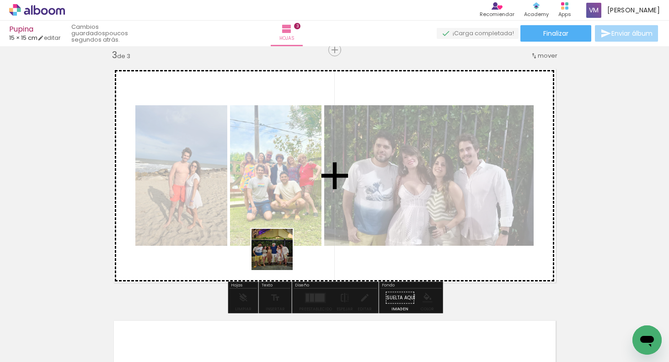
drag, startPoint x: 307, startPoint y: 338, endPoint x: 286, endPoint y: 282, distance: 60.1
click at [275, 255] on quentale-workspace at bounding box center [334, 181] width 669 height 362
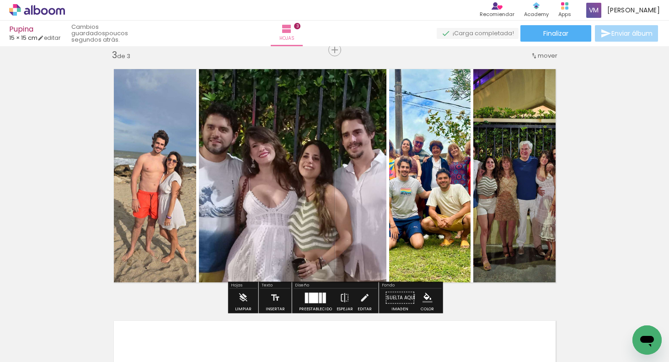
click at [37, 353] on span "Añadir Fotos" at bounding box center [28, 349] width 18 height 10
click at [0, 0] on input "file" at bounding box center [0, 0] width 0 height 0
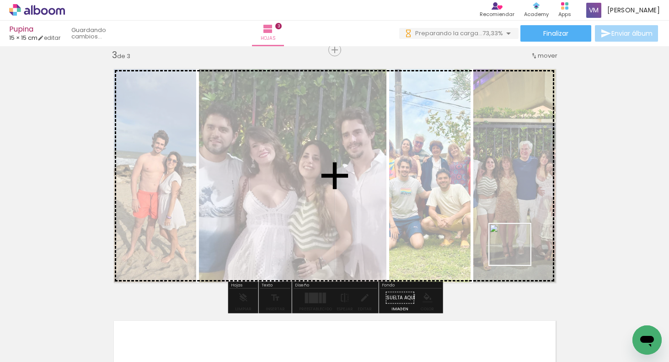
drag, startPoint x: 529, startPoint y: 295, endPoint x: 514, endPoint y: 295, distance: 15.5
click at [514, 233] on quentale-workspace at bounding box center [334, 181] width 669 height 362
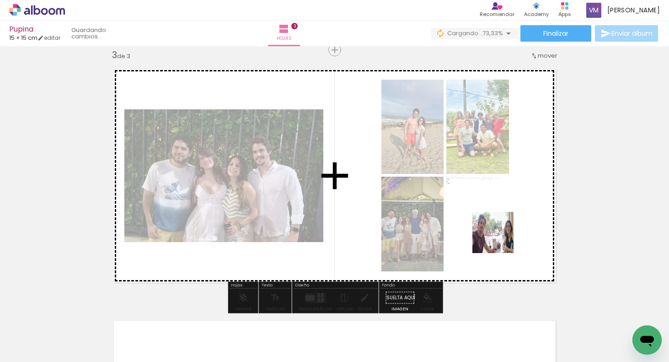
drag, startPoint x: 494, startPoint y: 321, endPoint x: 563, endPoint y: 292, distance: 75.0
click at [500, 234] on quentale-workspace at bounding box center [334, 181] width 669 height 362
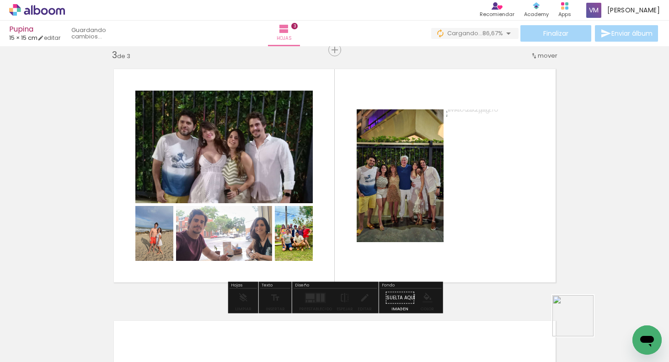
drag, startPoint x: 581, startPoint y: 328, endPoint x: 589, endPoint y: 273, distance: 55.9
click at [509, 228] on quentale-workspace at bounding box center [334, 181] width 669 height 362
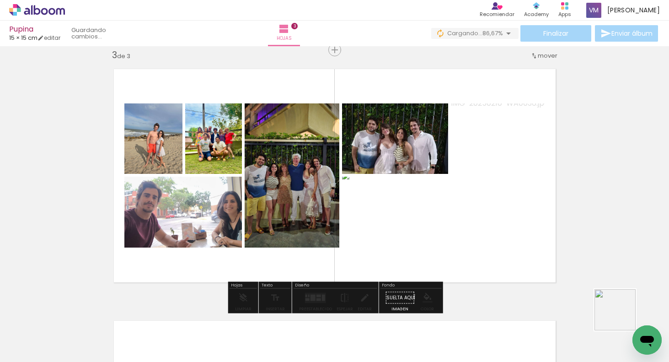
drag, startPoint x: 622, startPoint y: 316, endPoint x: 502, endPoint y: 219, distance: 154.7
click at [483, 212] on quentale-workspace at bounding box center [334, 181] width 669 height 362
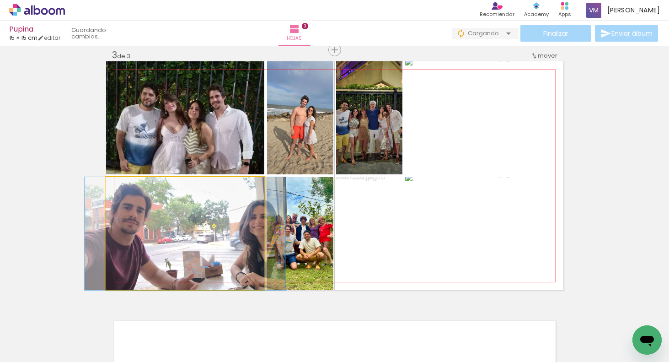
click at [230, 235] on quentale-photo at bounding box center [185, 233] width 158 height 113
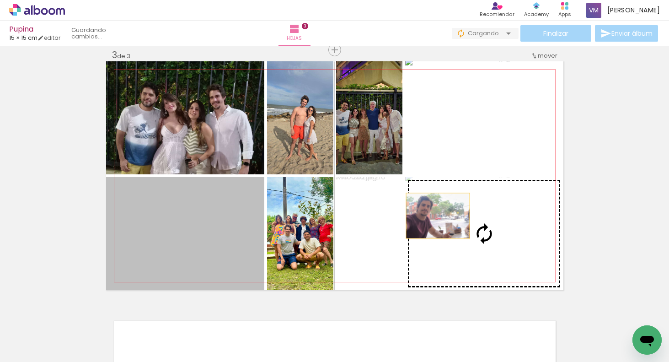
drag, startPoint x: 221, startPoint y: 244, endPoint x: 477, endPoint y: 217, distance: 258.0
click at [0, 0] on slot at bounding box center [0, 0] width 0 height 0
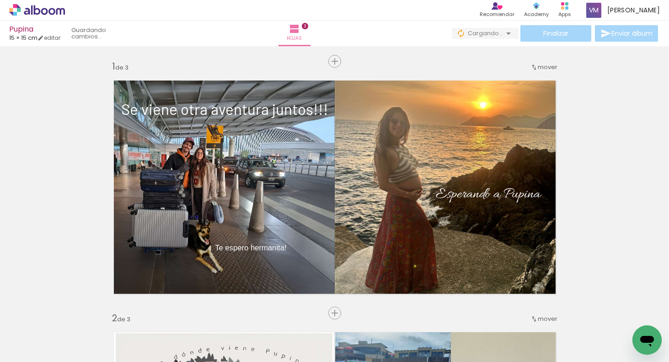
type paper-slider "109"
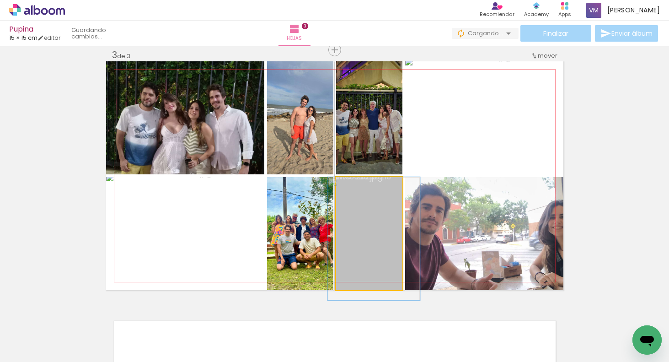
drag, startPoint x: 382, startPoint y: 238, endPoint x: 387, endPoint y: 246, distance: 9.3
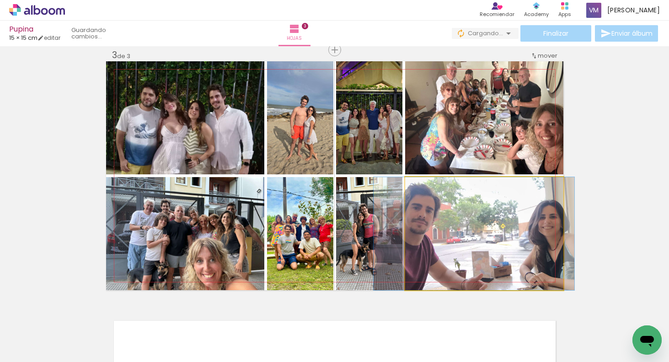
drag, startPoint x: 523, startPoint y: 237, endPoint x: 515, endPoint y: 237, distance: 7.8
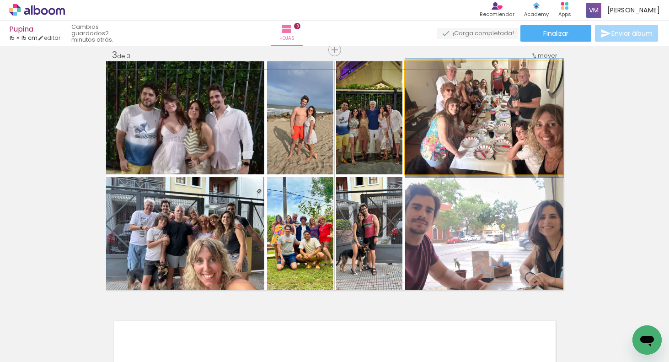
drag, startPoint x: 517, startPoint y: 131, endPoint x: 498, endPoint y: 129, distance: 19.7
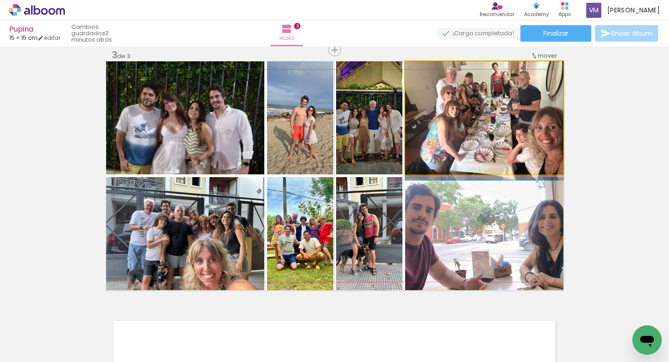
drag, startPoint x: 526, startPoint y: 132, endPoint x: 528, endPoint y: 143, distance: 11.1
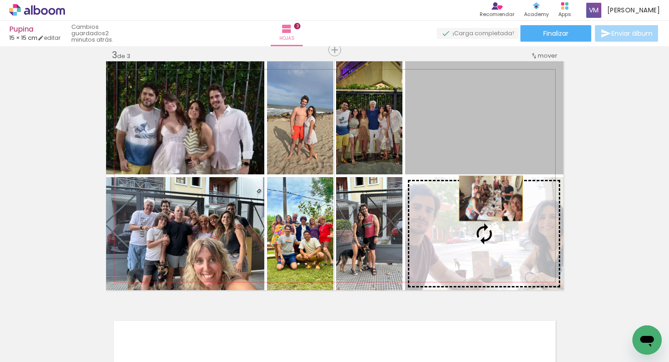
drag, startPoint x: 492, startPoint y: 164, endPoint x: 487, endPoint y: 217, distance: 53.7
click at [0, 0] on slot at bounding box center [0, 0] width 0 height 0
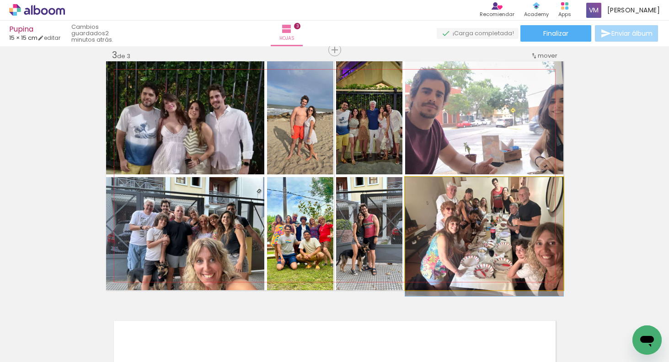
drag, startPoint x: 511, startPoint y: 231, endPoint x: 511, endPoint y: 237, distance: 6.0
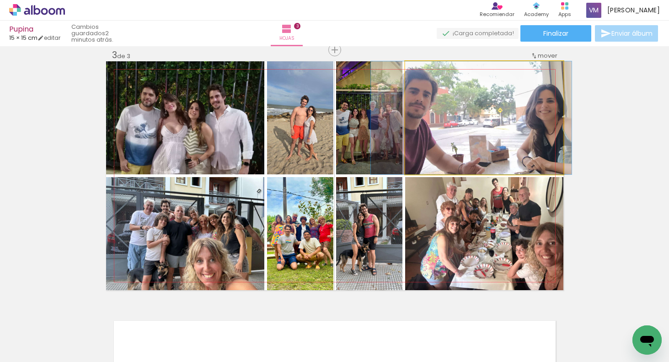
drag, startPoint x: 513, startPoint y: 127, endPoint x: 499, endPoint y: 131, distance: 13.9
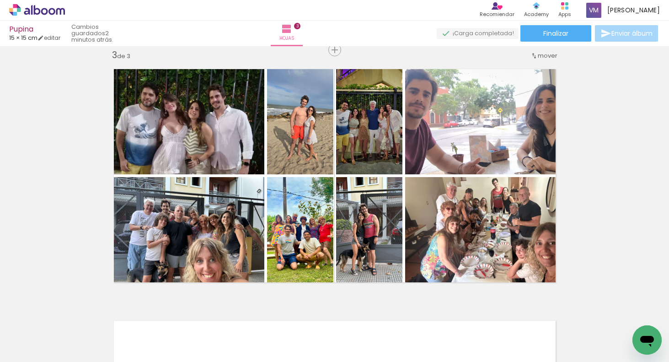
click at [614, 203] on div "Insertar hoja 1 de 3 Insertar hoja 2 de 3 Insertar hoja 3 de 3 Designbox debe a…" at bounding box center [334, 38] width 669 height 1006
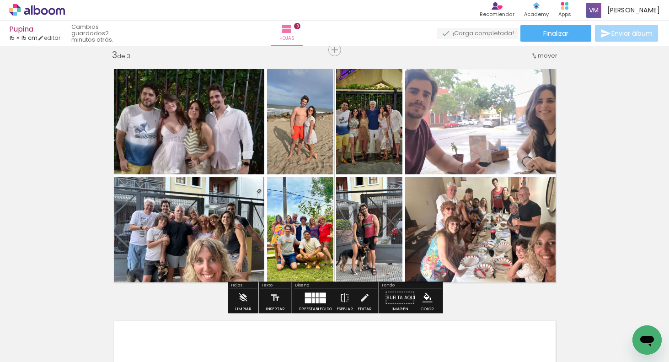
drag, startPoint x: 629, startPoint y: 199, endPoint x: 591, endPoint y: 209, distance: 39.3
click at [629, 199] on div "Insertar hoja 1 de 3 Insertar hoja 2 de 3 Insertar hoja 3 de 3 Designbox debe a…" at bounding box center [334, 38] width 669 height 1006
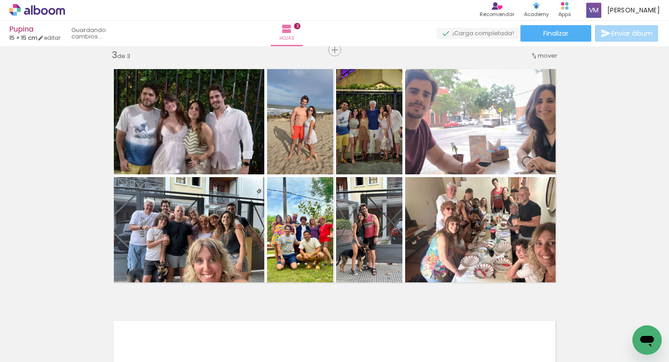
scroll to position [0, 126]
click at [41, 352] on paper-button "Añadir Fotos" at bounding box center [23, 349] width 35 height 15
click at [0, 0] on input "file" at bounding box center [0, 0] width 0 height 0
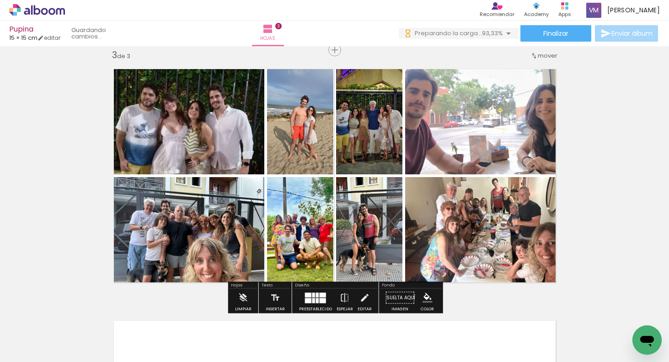
click at [37, 354] on span "Añadir Fotos" at bounding box center [28, 349] width 18 height 10
click at [0, 0] on input "file" at bounding box center [0, 0] width 0 height 0
click at [619, 209] on div "Insertar hoja 1 de 3 Insertar hoja 2 de 3 Insertar hoja 3 de 3 Designbox debe a…" at bounding box center [334, 38] width 669 height 1006
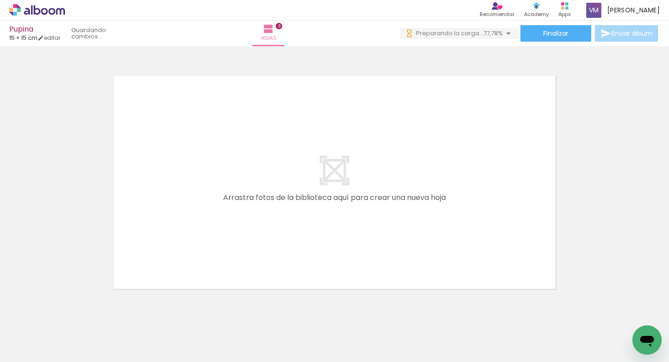
scroll to position [0, 331]
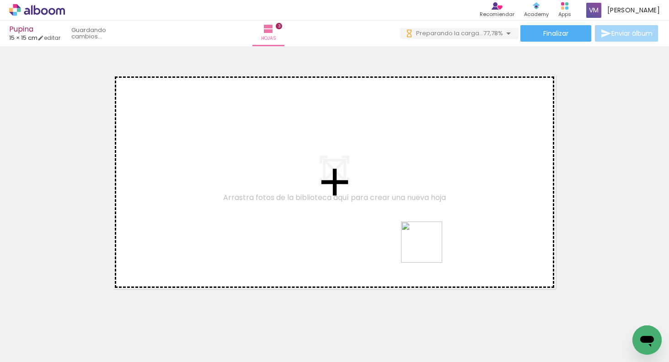
drag, startPoint x: 473, startPoint y: 318, endPoint x: 422, endPoint y: 243, distance: 90.6
click at [422, 243] on quentale-workspace at bounding box center [334, 181] width 669 height 362
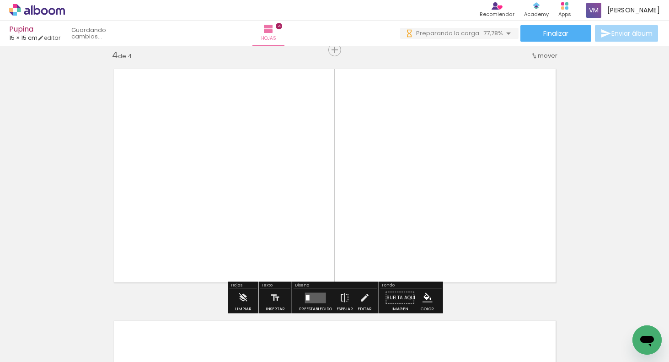
scroll to position [766, 0]
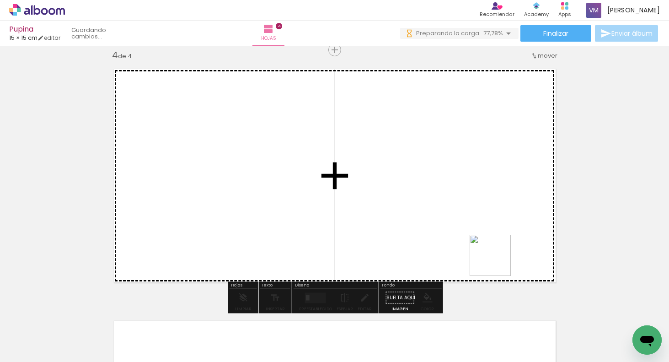
drag, startPoint x: 538, startPoint y: 329, endPoint x: 528, endPoint y: 279, distance: 50.8
click at [461, 220] on quentale-workspace at bounding box center [334, 181] width 669 height 362
drag, startPoint x: 575, startPoint y: 321, endPoint x: 548, endPoint y: 270, distance: 58.1
click at [476, 226] on quentale-workspace at bounding box center [334, 181] width 669 height 362
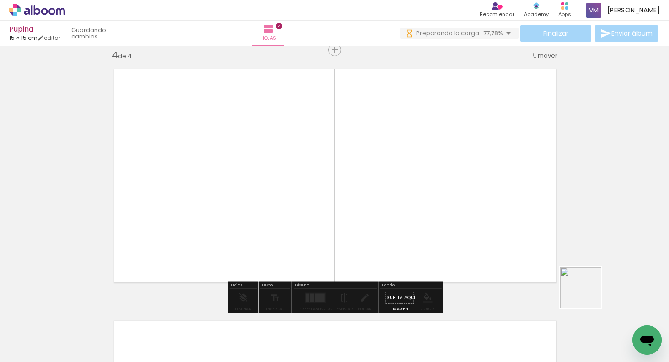
drag, startPoint x: 626, startPoint y: 331, endPoint x: 516, endPoint y: 250, distance: 136.4
click at [488, 235] on quentale-workspace at bounding box center [334, 181] width 669 height 362
drag, startPoint x: 316, startPoint y: 297, endPoint x: 341, endPoint y: 296, distance: 24.7
click at [316, 297] on quentale-layouter at bounding box center [315, 297] width 21 height 11
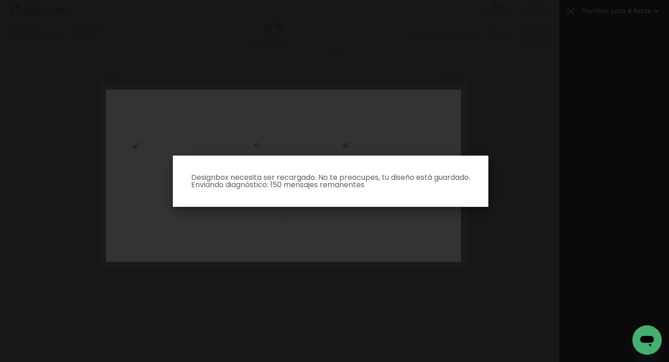
scroll to position [0, 0]
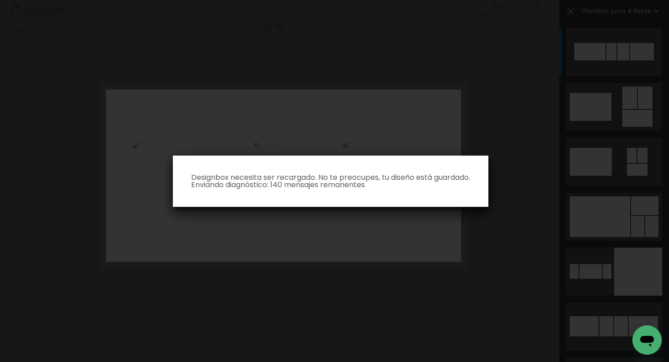
click at [504, 258] on iron-overlay-backdrop at bounding box center [334, 181] width 669 height 362
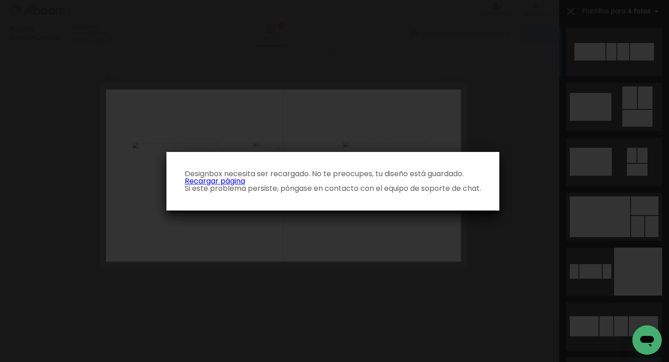
click at [211, 182] on link "Recargar página" at bounding box center [215, 181] width 60 height 11
